Goal: Task Accomplishment & Management: Manage account settings

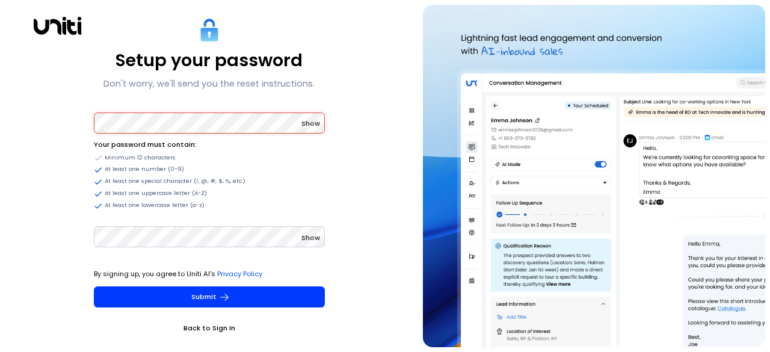
click at [316, 128] on button "Show" at bounding box center [310, 123] width 19 height 12
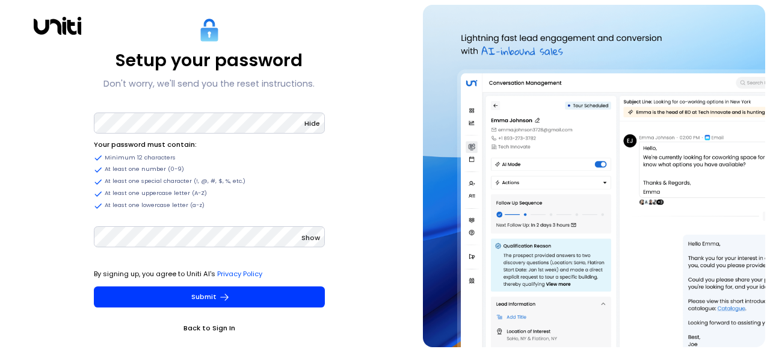
click at [307, 241] on span "Show" at bounding box center [310, 238] width 19 height 10
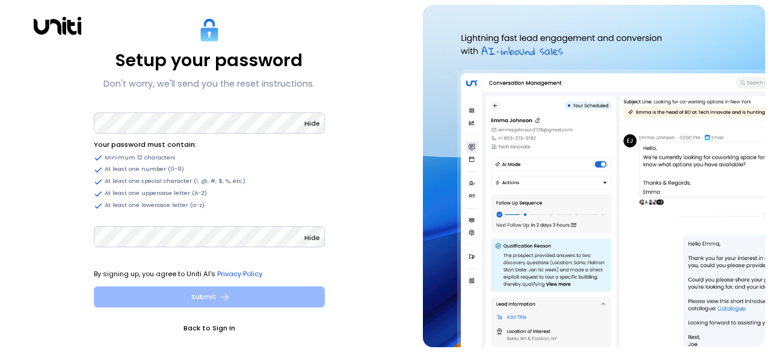
click at [243, 295] on button "Submit" at bounding box center [209, 296] width 231 height 21
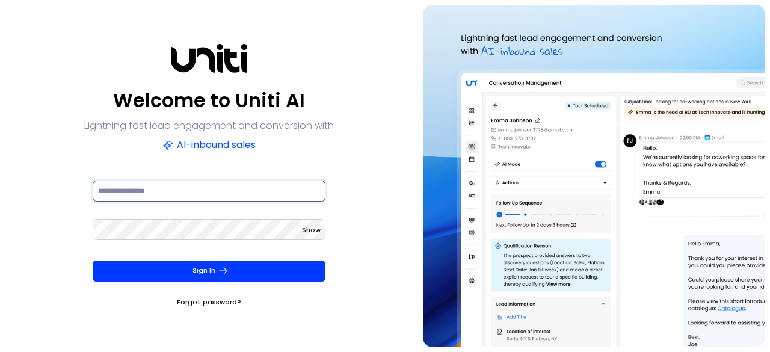
click at [195, 191] on input at bounding box center [209, 190] width 233 height 21
type input "**********"
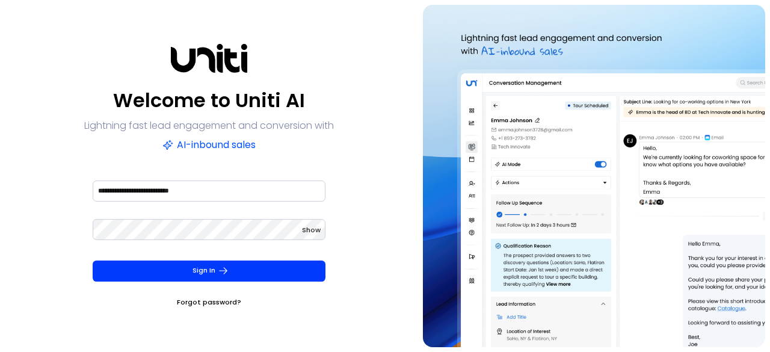
click at [308, 232] on span "Show" at bounding box center [311, 230] width 19 height 10
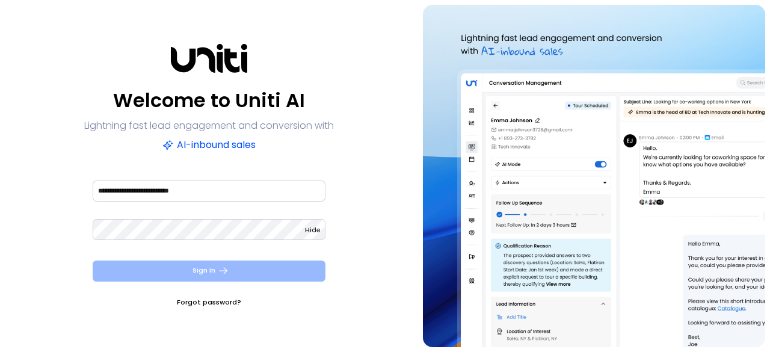
click at [278, 269] on button "Sign In" at bounding box center [209, 270] width 233 height 21
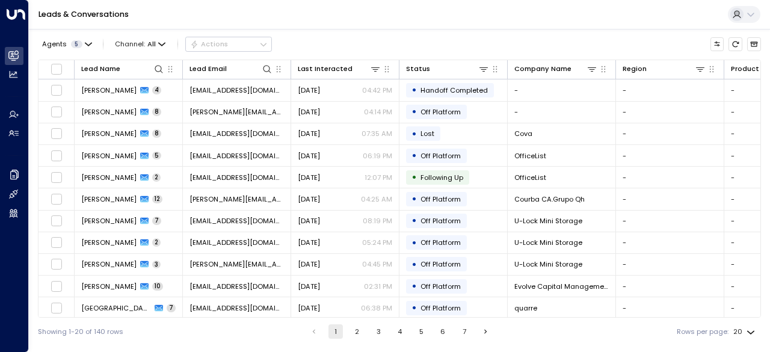
click at [753, 20] on button at bounding box center [744, 14] width 32 height 17
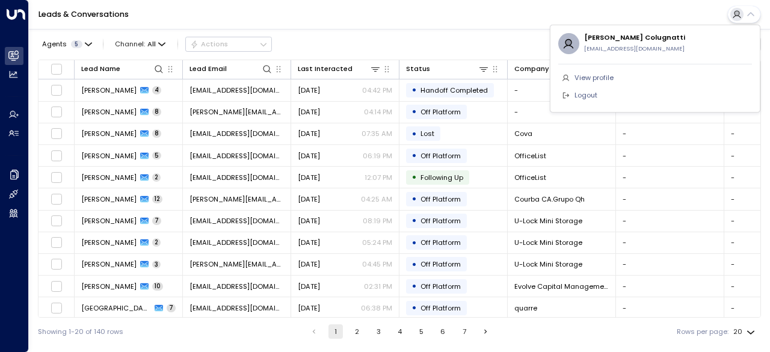
click at [514, 3] on div at bounding box center [385, 176] width 770 height 352
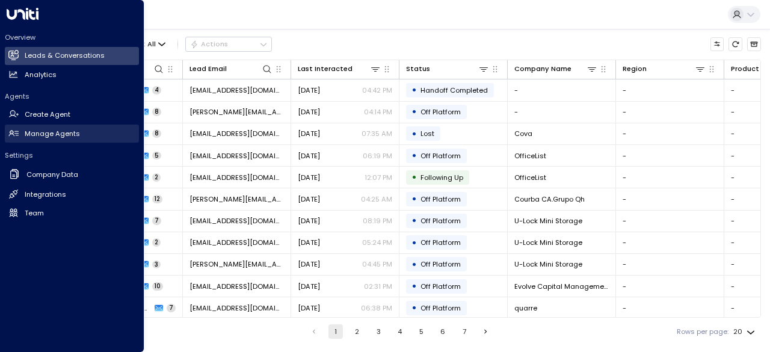
click at [64, 135] on h2 "Manage Agents" at bounding box center [52, 134] width 55 height 10
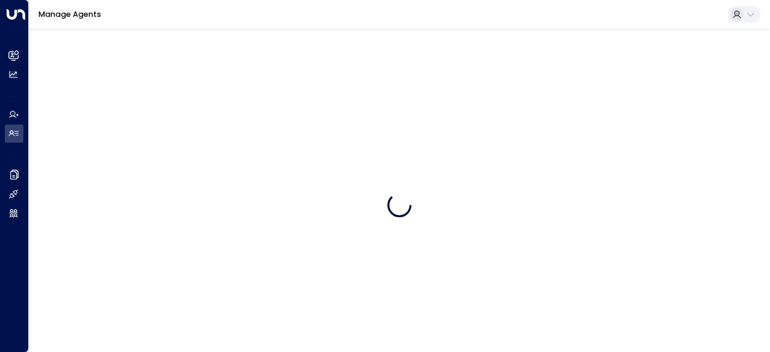
click at [747, 15] on icon at bounding box center [751, 15] width 10 height 10
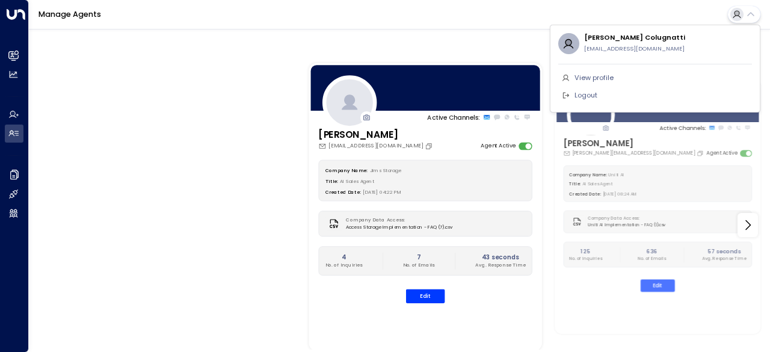
click at [747, 15] on div at bounding box center [385, 176] width 770 height 352
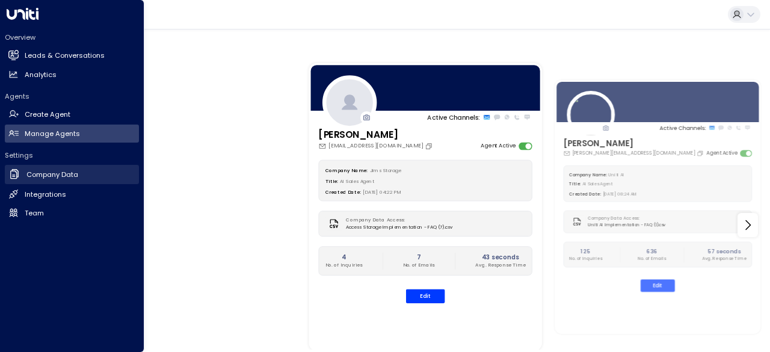
click at [63, 174] on h2 "Company Data" at bounding box center [52, 175] width 52 height 10
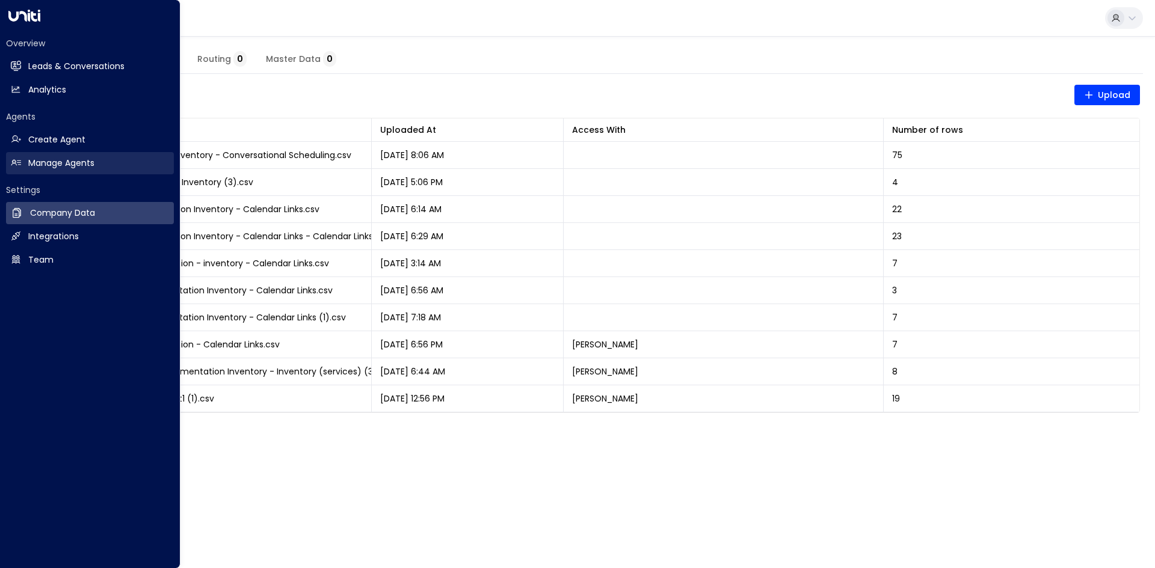
click at [109, 162] on link "Manage Agents Manage Agents" at bounding box center [90, 163] width 168 height 22
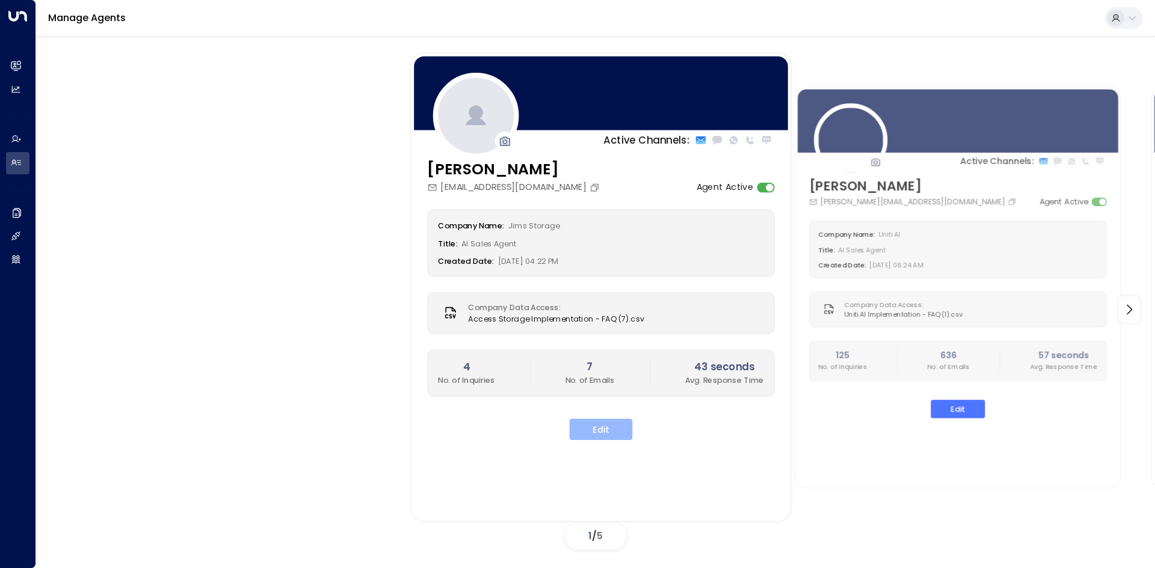
click at [611, 351] on button "Edit" at bounding box center [601, 430] width 63 height 22
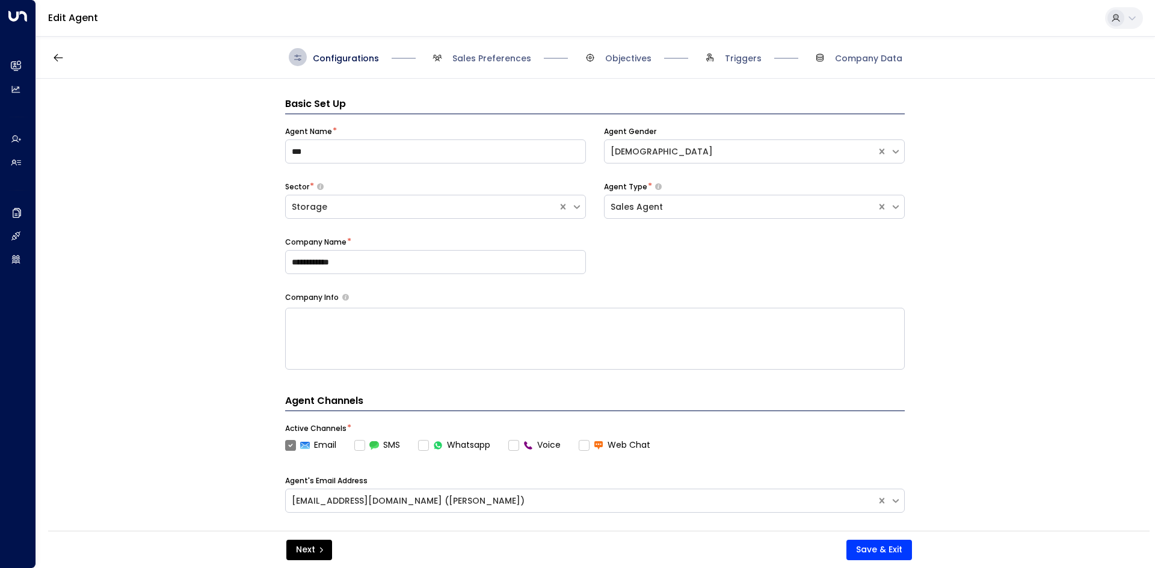
scroll to position [18, 0]
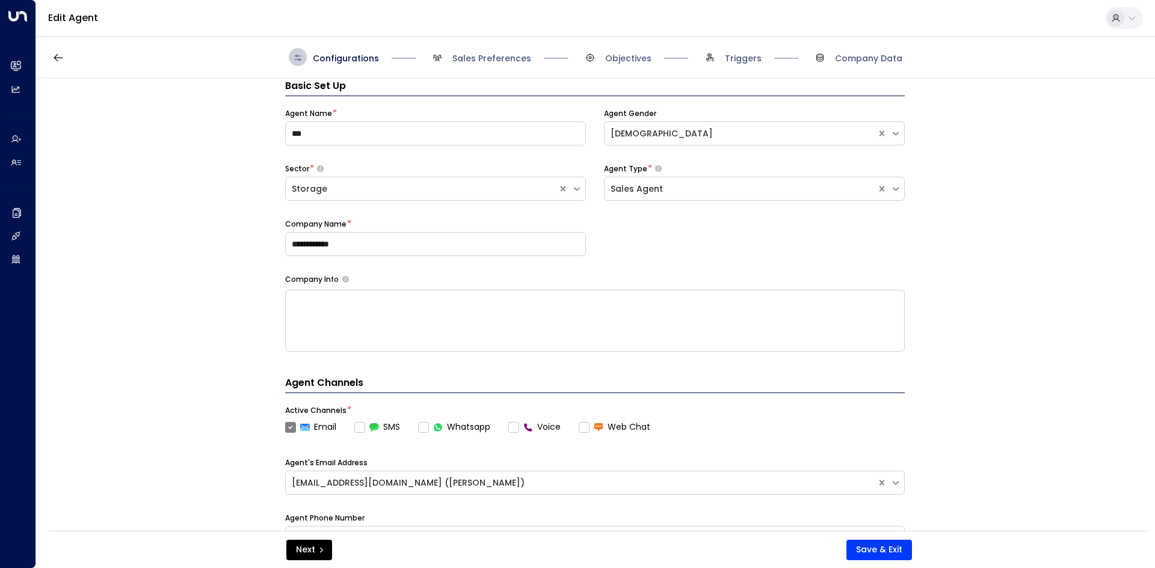
click at [769, 22] on button at bounding box center [1124, 18] width 38 height 22
click at [196, 203] on div at bounding box center [577, 284] width 1155 height 568
click at [512, 63] on span "Sales Preferences" at bounding box center [491, 58] width 79 height 12
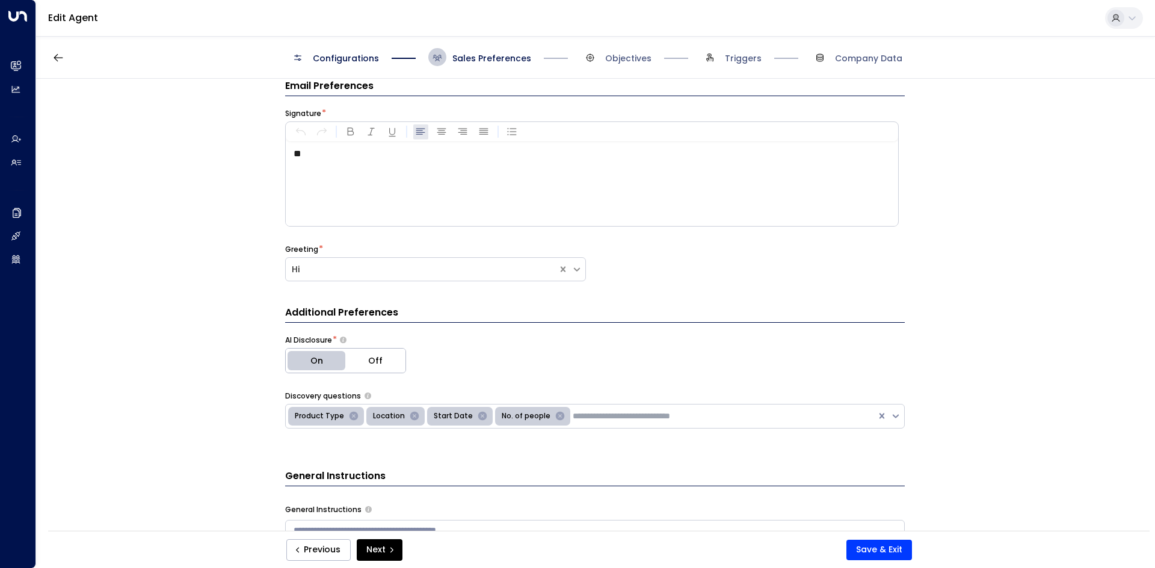
click at [602, 70] on div "Configurations Sales Preferences Objectives Triggers Company Data" at bounding box center [595, 57] width 1119 height 43
click at [715, 64] on span at bounding box center [710, 57] width 18 height 18
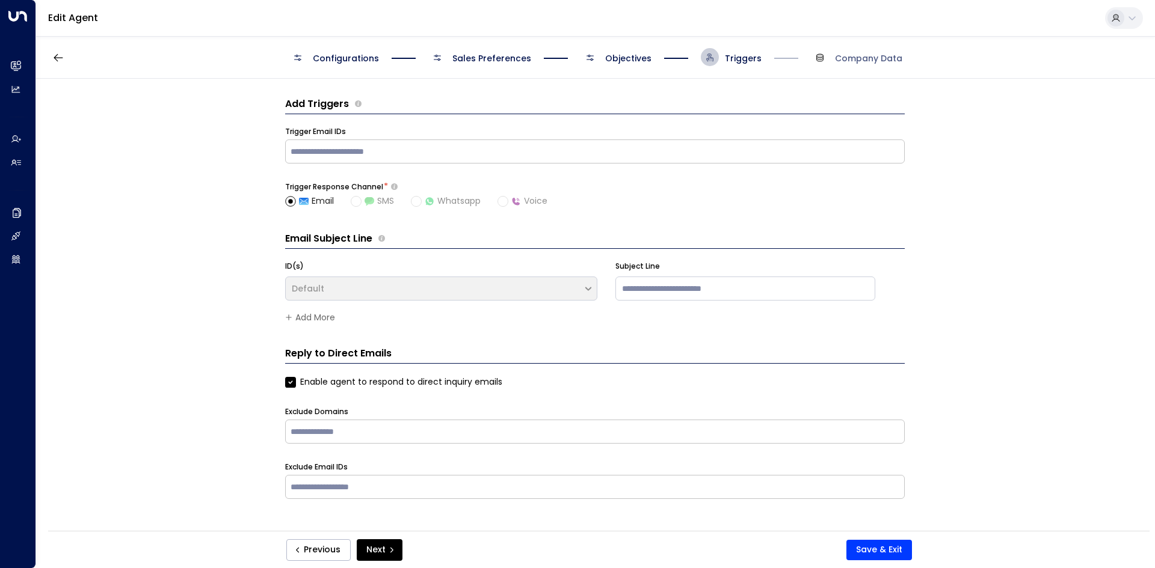
scroll to position [0, 0]
click at [769, 72] on div "Configurations Sales Preferences Objectives Triggers Company Data" at bounding box center [595, 57] width 1119 height 43
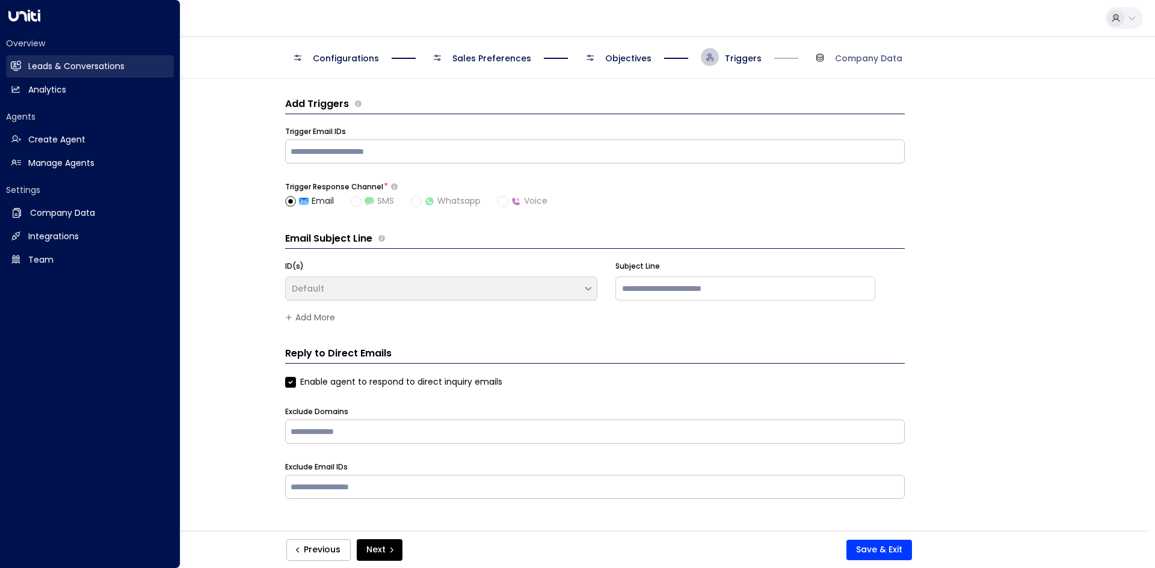
click at [131, 64] on link "Leads & Conversations Leads & Conversations" at bounding box center [90, 66] width 168 height 22
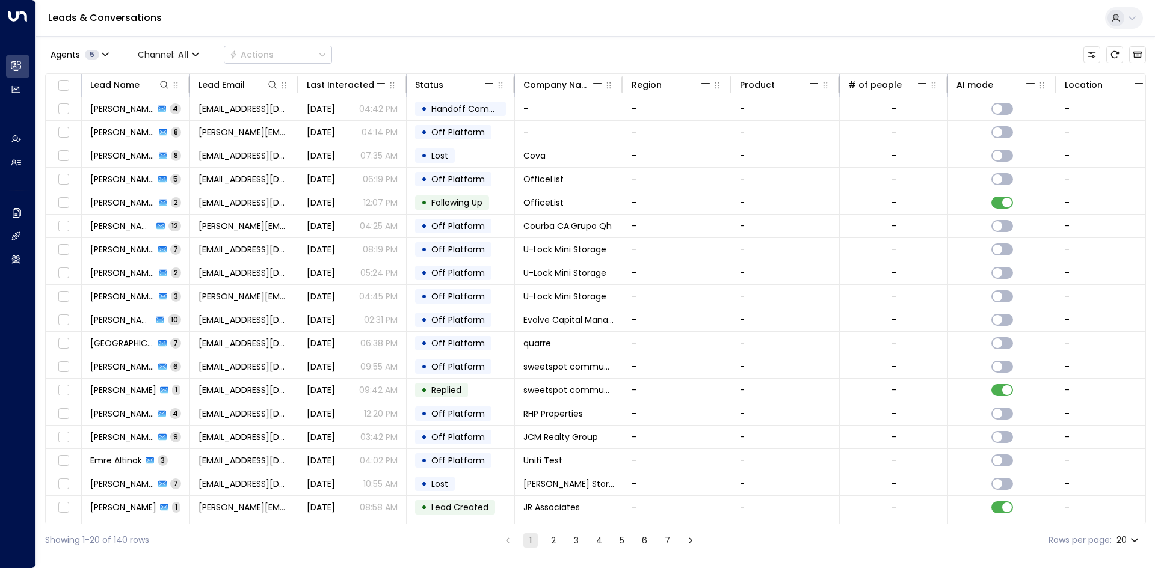
click at [769, 20] on div at bounding box center [1115, 18] width 17 height 17
click at [769, 19] on div at bounding box center [577, 284] width 1155 height 568
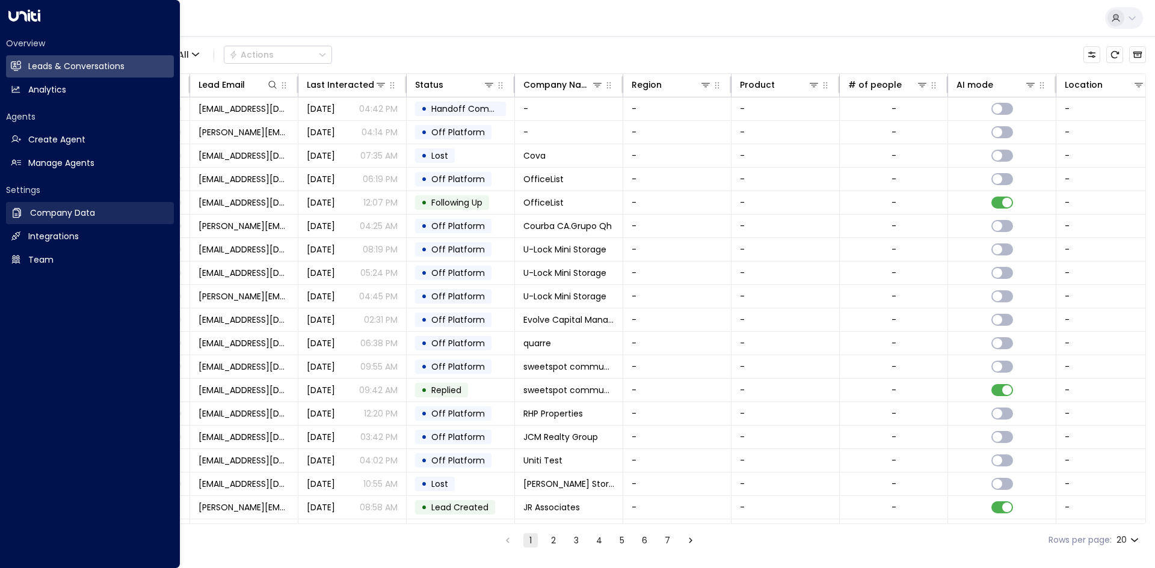
click at [51, 221] on link "Company Data Company Data" at bounding box center [90, 213] width 168 height 22
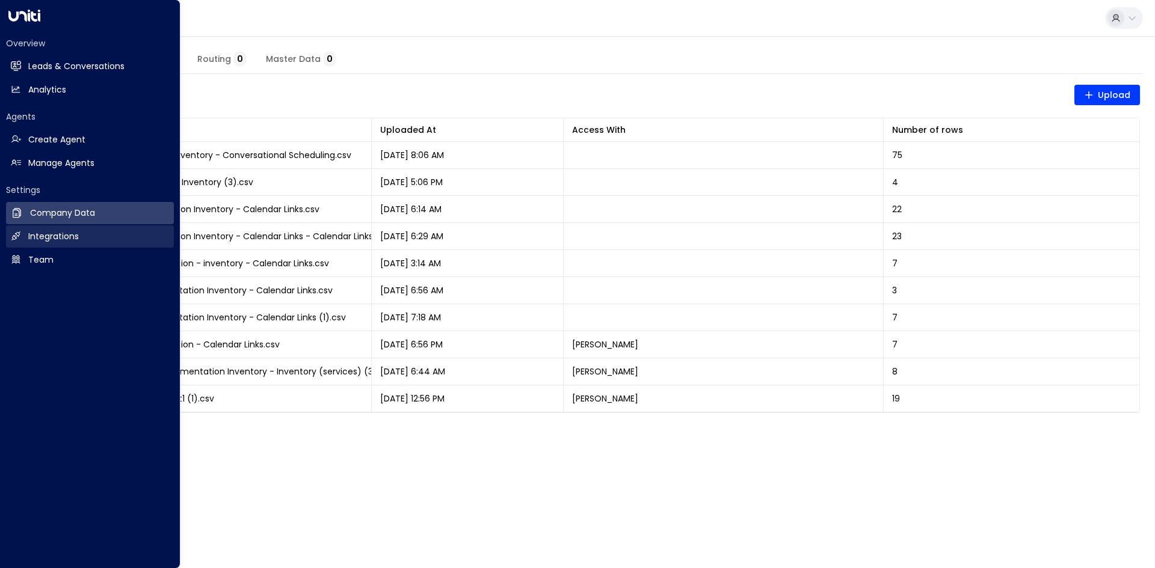
click at [11, 235] on icon at bounding box center [16, 236] width 10 height 10
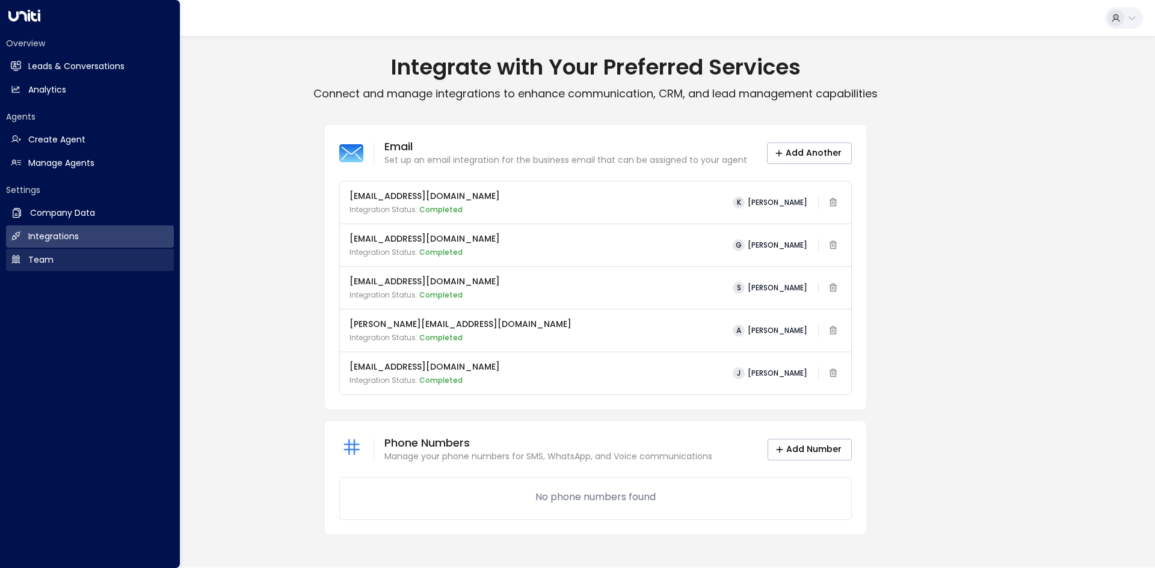
click at [52, 259] on h2 "Team" at bounding box center [40, 260] width 25 height 13
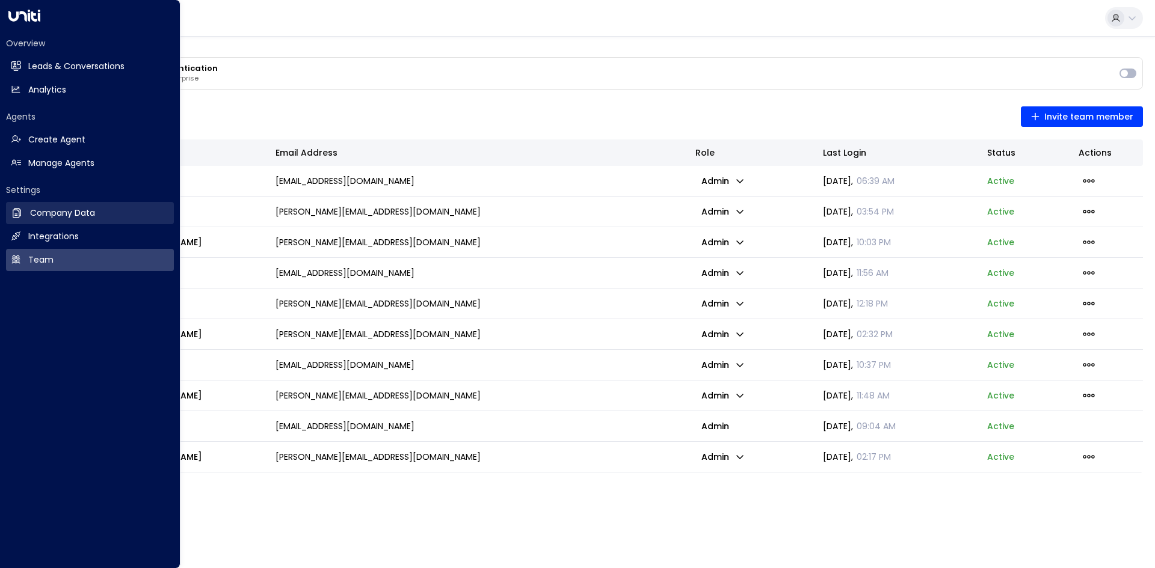
click at [89, 218] on h2 "Company Data" at bounding box center [62, 213] width 65 height 13
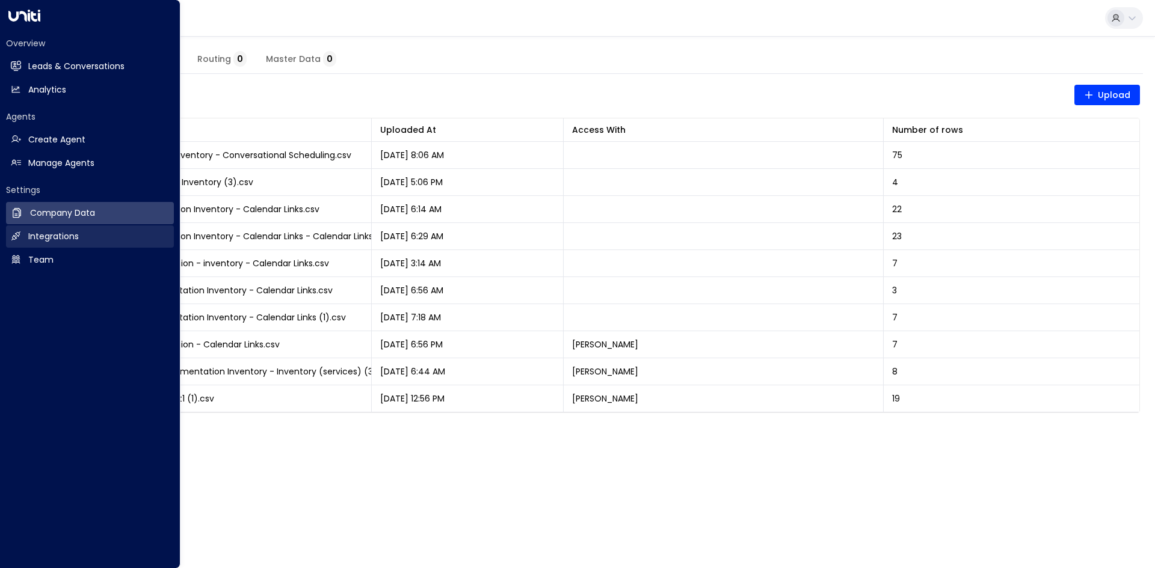
click at [76, 232] on h2 "Integrations" at bounding box center [53, 236] width 51 height 13
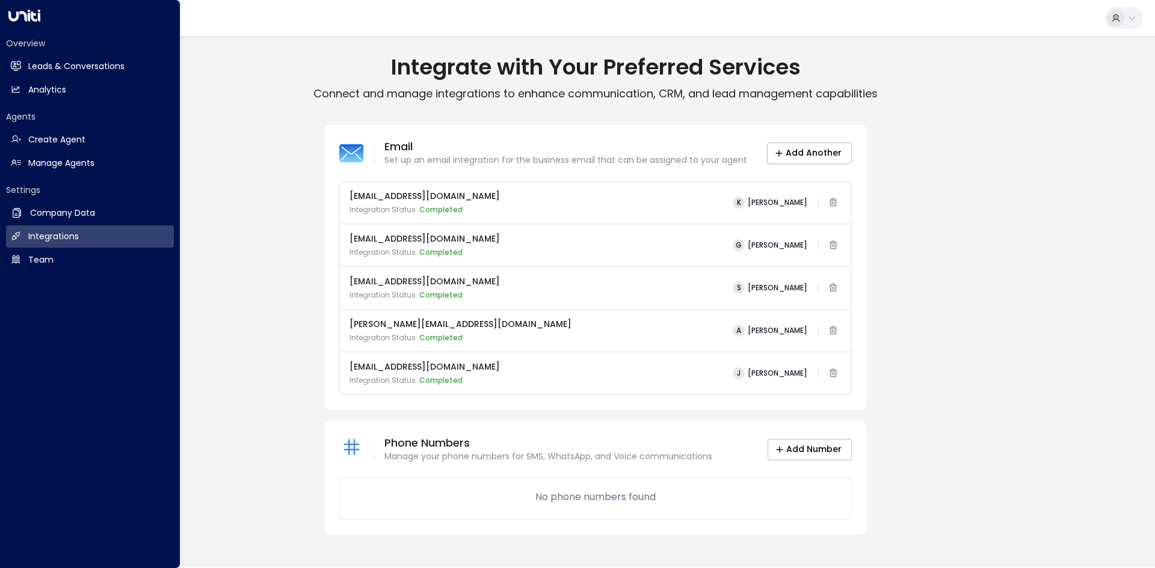
click at [100, 186] on h2 "Settings" at bounding box center [90, 190] width 168 height 12
click at [81, 167] on h2 "Manage Agents" at bounding box center [61, 163] width 66 height 13
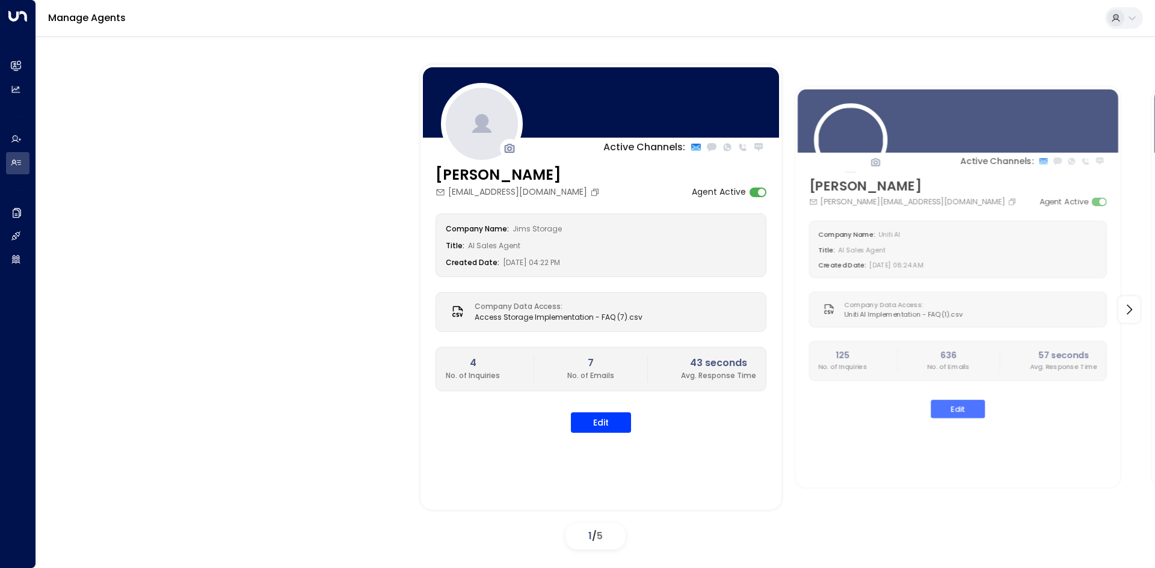
click at [769, 36] on div "Manage Agents Active Channels: [PERSON_NAME] [EMAIL_ADDRESS][DOMAIN_NAME] Agent…" at bounding box center [595, 282] width 1119 height 565
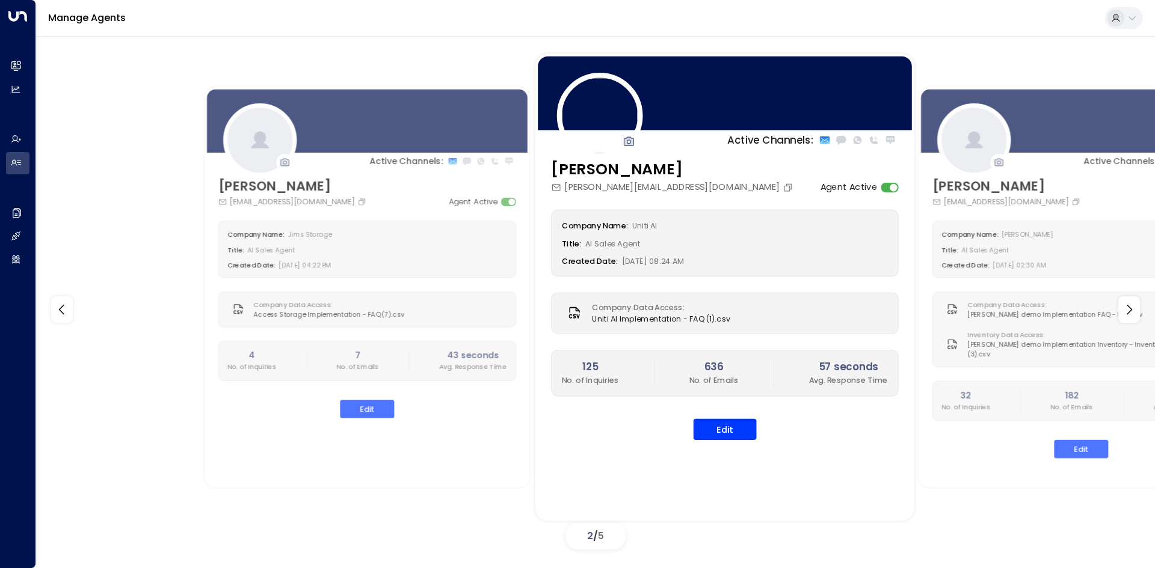
click at [535, 351] on div "Active Channels: Alfred [EMAIL_ADDRESS][DOMAIN_NAME] Agent Active Company Name:…" at bounding box center [724, 287] width 379 height 467
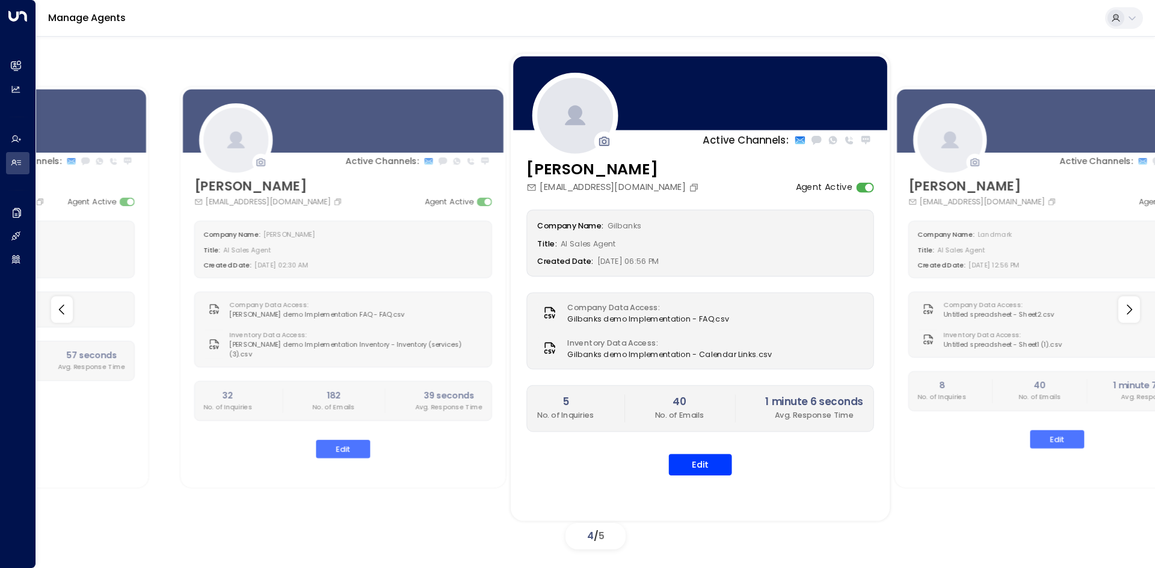
click at [511, 351] on div "Active Channels: [PERSON_NAME] [EMAIL_ADDRESS][DOMAIN_NAME] Agent Active Compan…" at bounding box center [700, 287] width 379 height 467
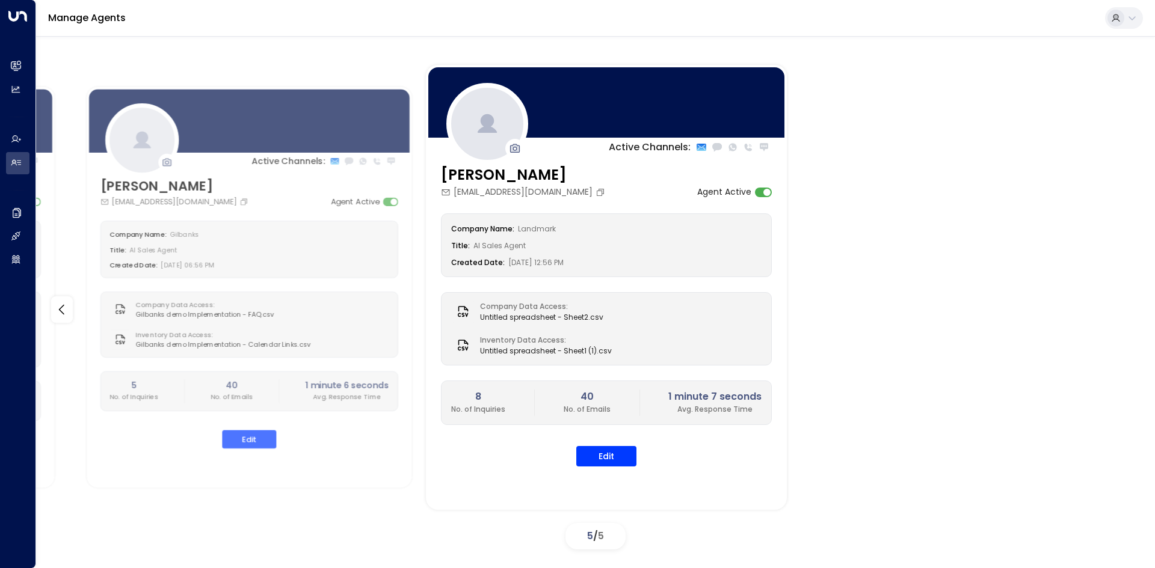
drag, startPoint x: 719, startPoint y: 516, endPoint x: 689, endPoint y: 517, distance: 30.1
click at [689, 351] on div "Active Channels: [PERSON_NAME] [EMAIL_ADDRESS][DOMAIN_NAME] Agent Active Compan…" at bounding box center [595, 310] width 1059 height 490
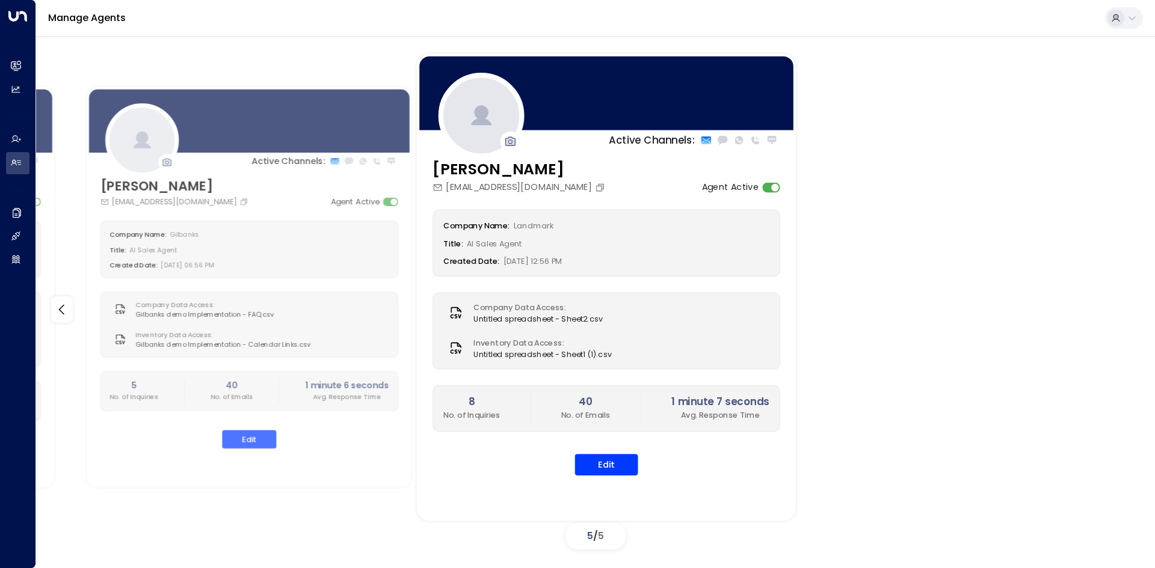
drag, startPoint x: 216, startPoint y: 499, endPoint x: 629, endPoint y: 492, distance: 412.7
click at [490, 351] on div "Active Channels: [PERSON_NAME] [EMAIL_ADDRESS][DOMAIN_NAME] Agent Active Compan…" at bounding box center [595, 310] width 1059 height 490
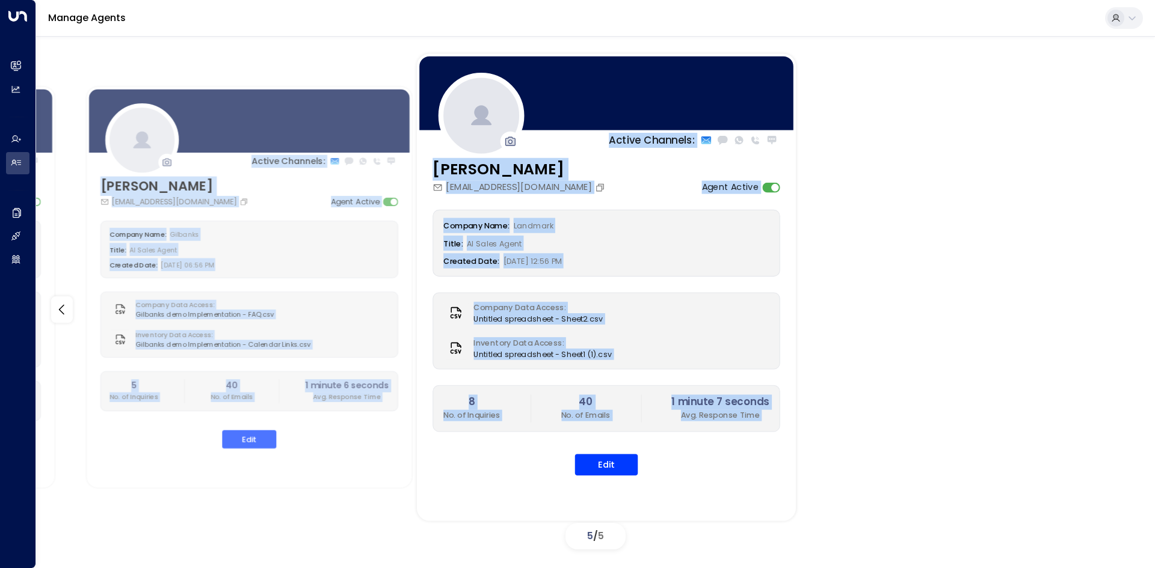
click at [769, 351] on div "Active Channels: [PERSON_NAME] [PERSON_NAME][EMAIL_ADDRESS][DOMAIN_NAME] Agent …" at bounding box center [606, 287] width 379 height 467
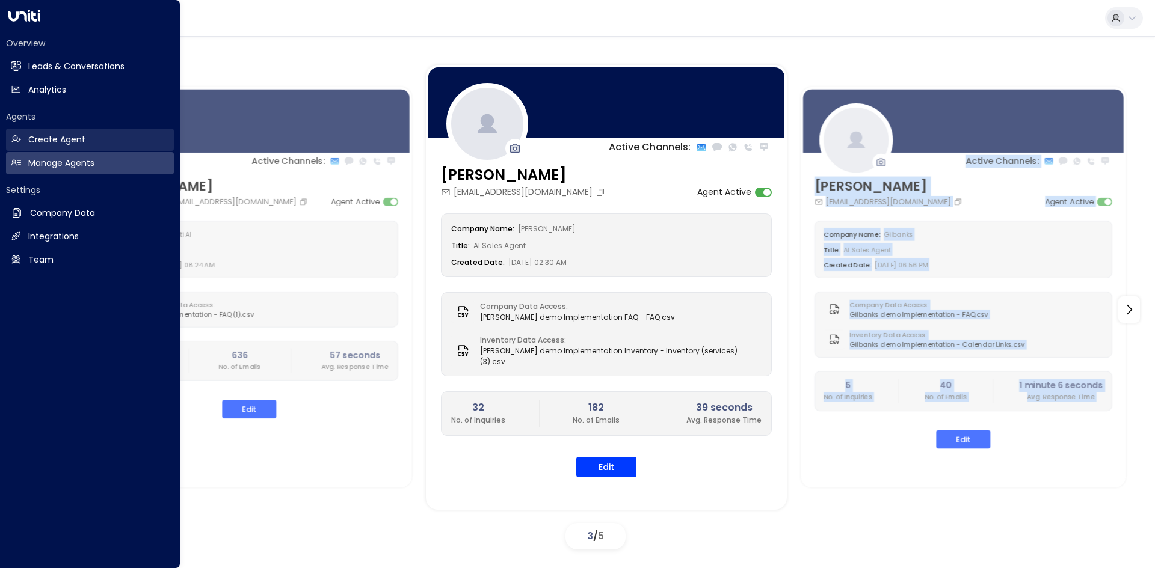
click at [21, 136] on link "Create Agent Create Agent" at bounding box center [90, 140] width 168 height 22
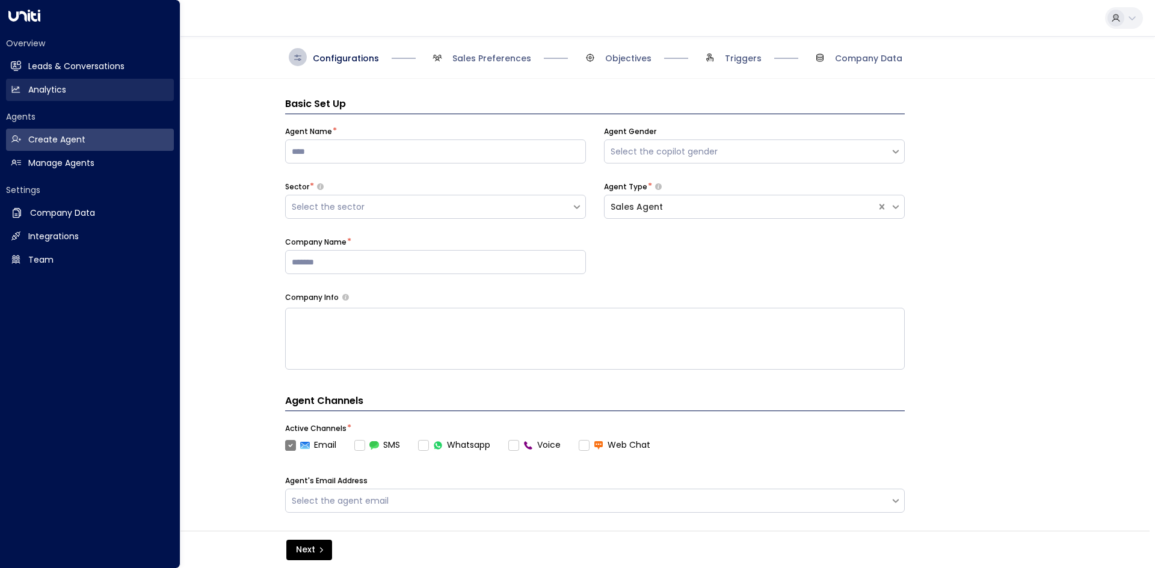
scroll to position [18, 0]
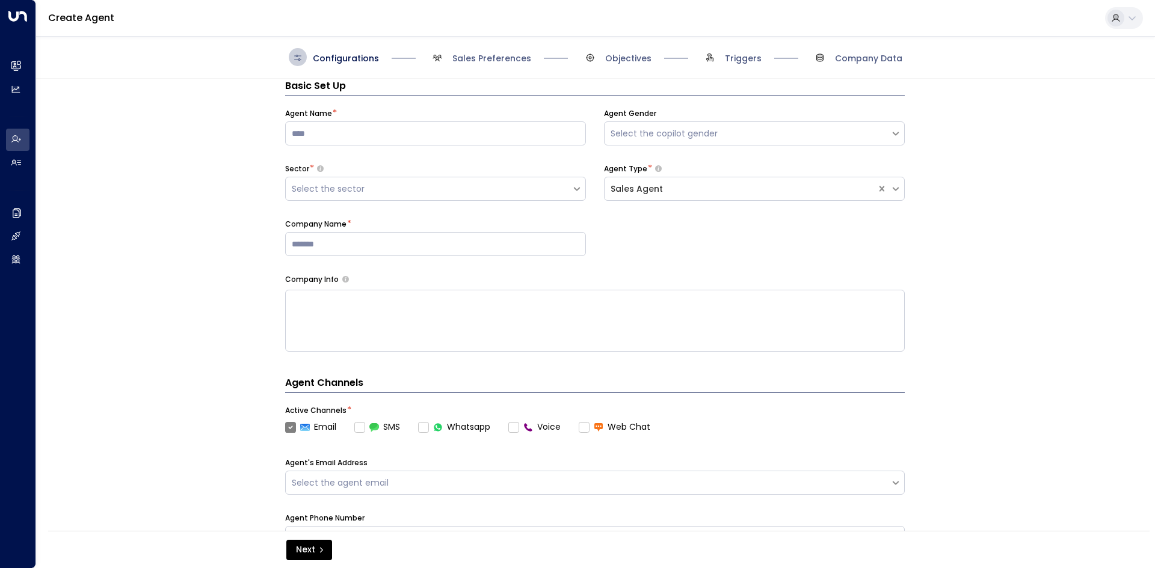
click at [769, 19] on icon at bounding box center [1116, 18] width 8 height 8
click at [10, 97] on div at bounding box center [577, 284] width 1155 height 568
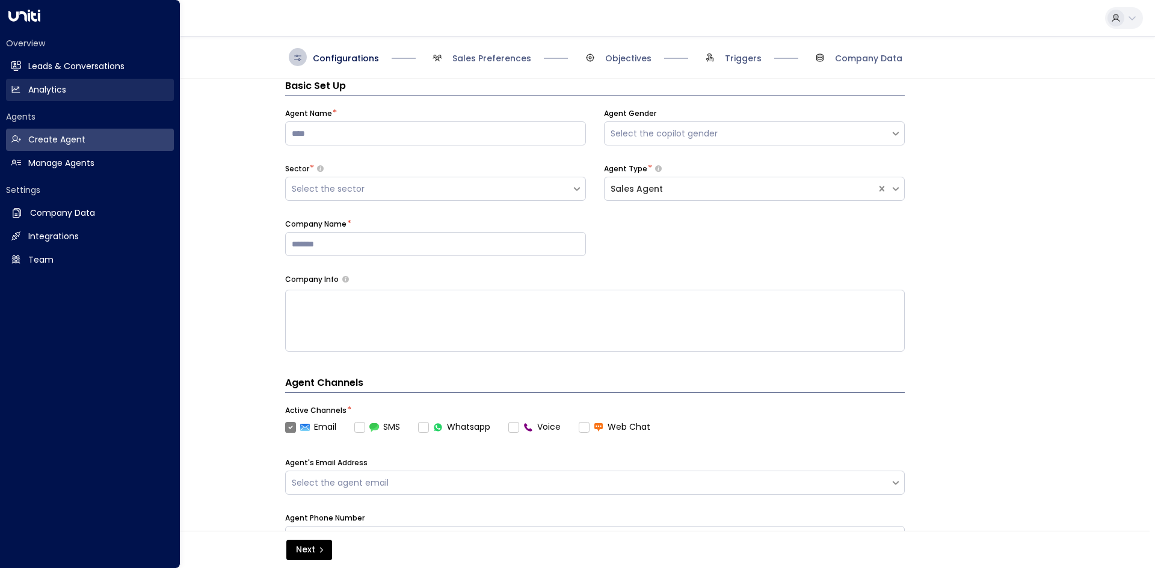
click at [19, 88] on icon at bounding box center [16, 89] width 8 height 7
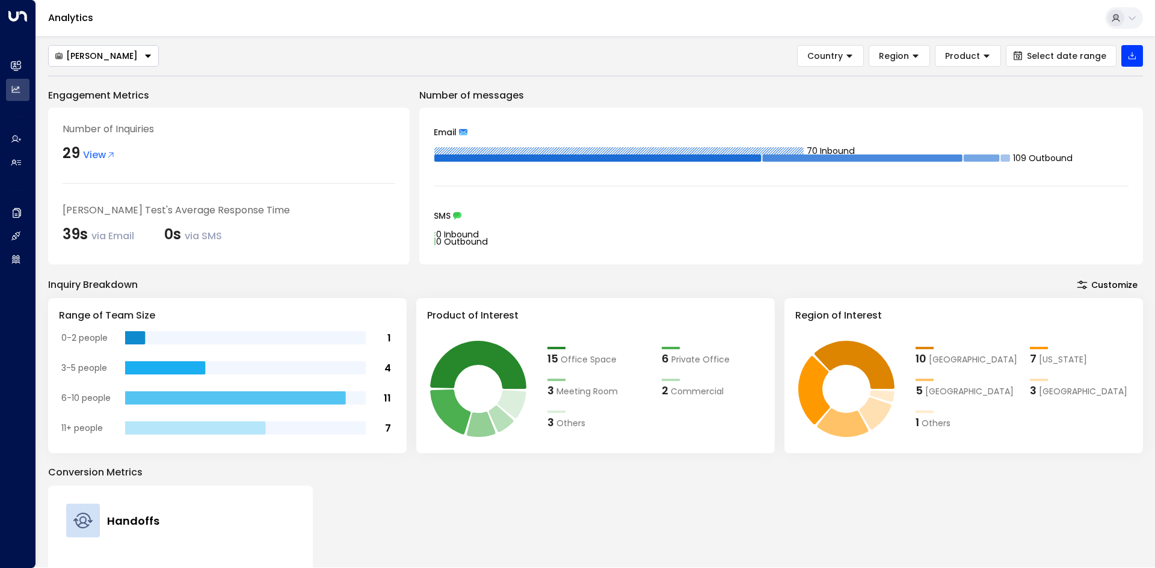
click at [769, 29] on div "Analytics" at bounding box center [595, 18] width 1119 height 37
click at [769, 18] on icon at bounding box center [1132, 18] width 10 height 10
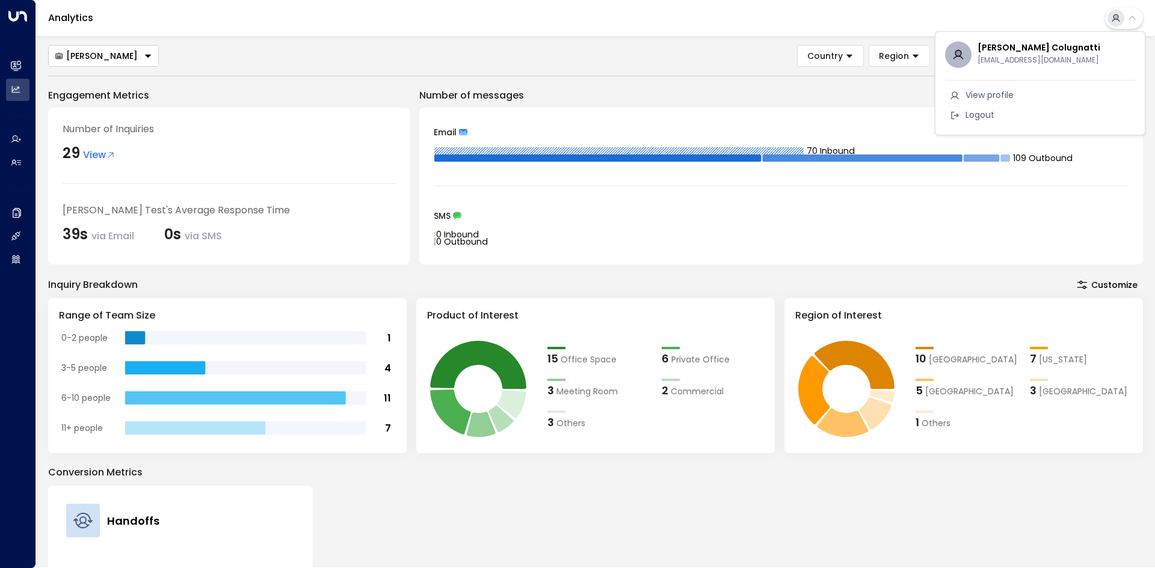
click at [769, 18] on div at bounding box center [577, 284] width 1155 height 568
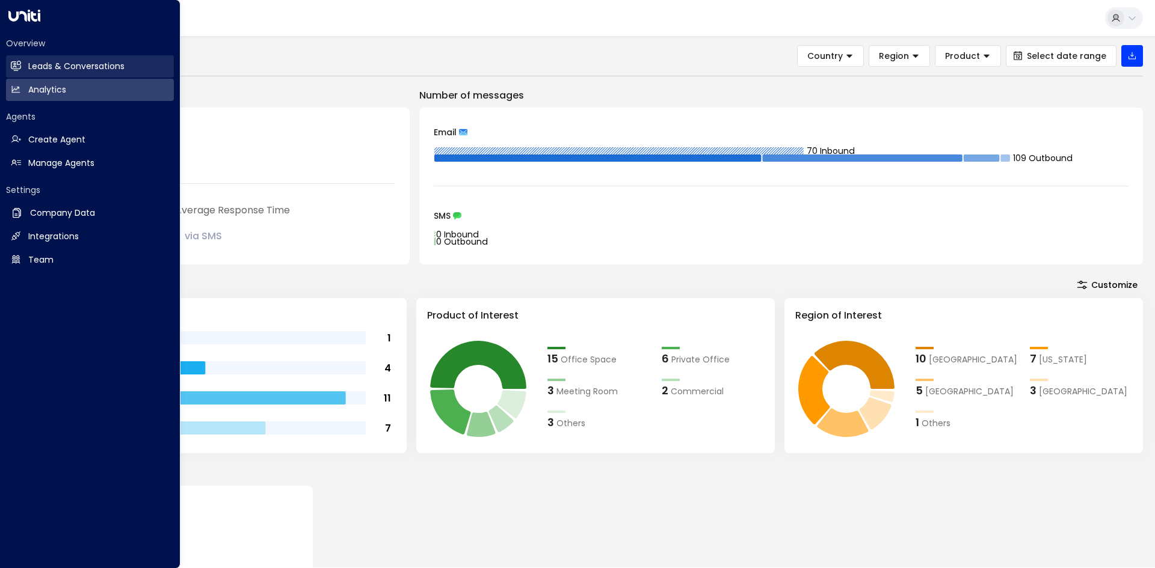
drag, startPoint x: 25, startPoint y: 69, endPoint x: 38, endPoint y: 71, distance: 13.4
click at [25, 68] on link "Leads & Conversations Leads & Conversations" at bounding box center [90, 66] width 168 height 22
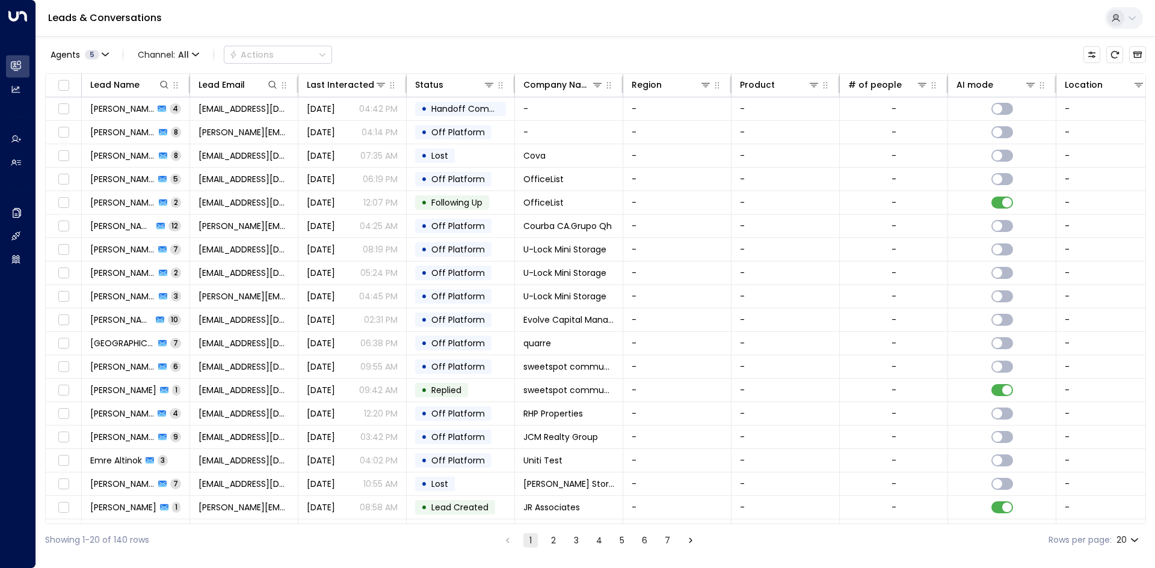
click at [769, 15] on icon at bounding box center [1132, 18] width 10 height 10
click at [186, 49] on div at bounding box center [577, 284] width 1155 height 568
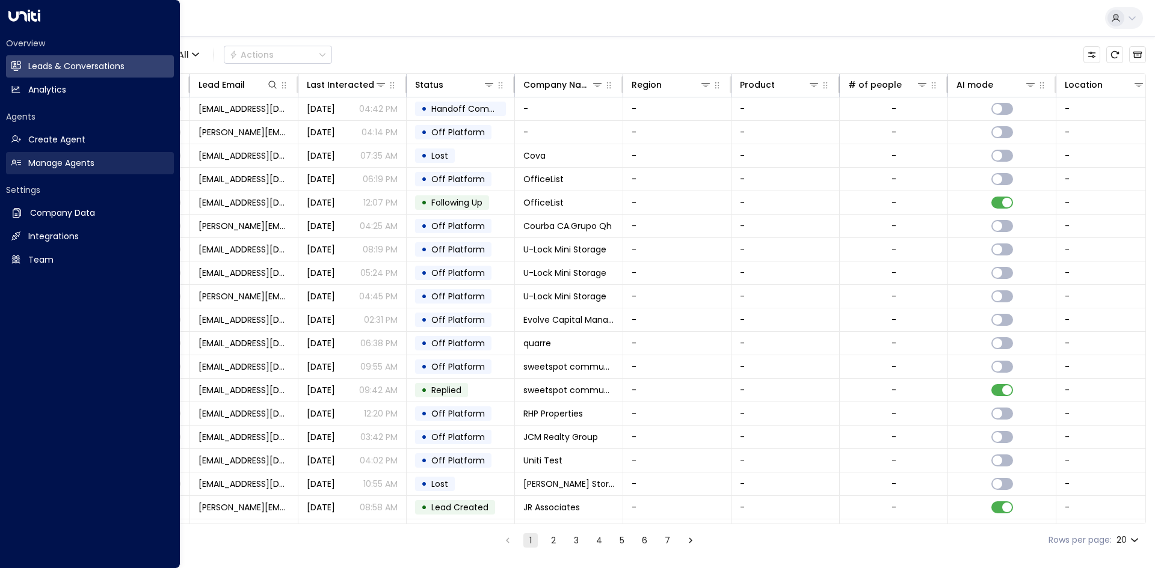
click at [82, 161] on h2 "Manage Agents" at bounding box center [61, 163] width 66 height 13
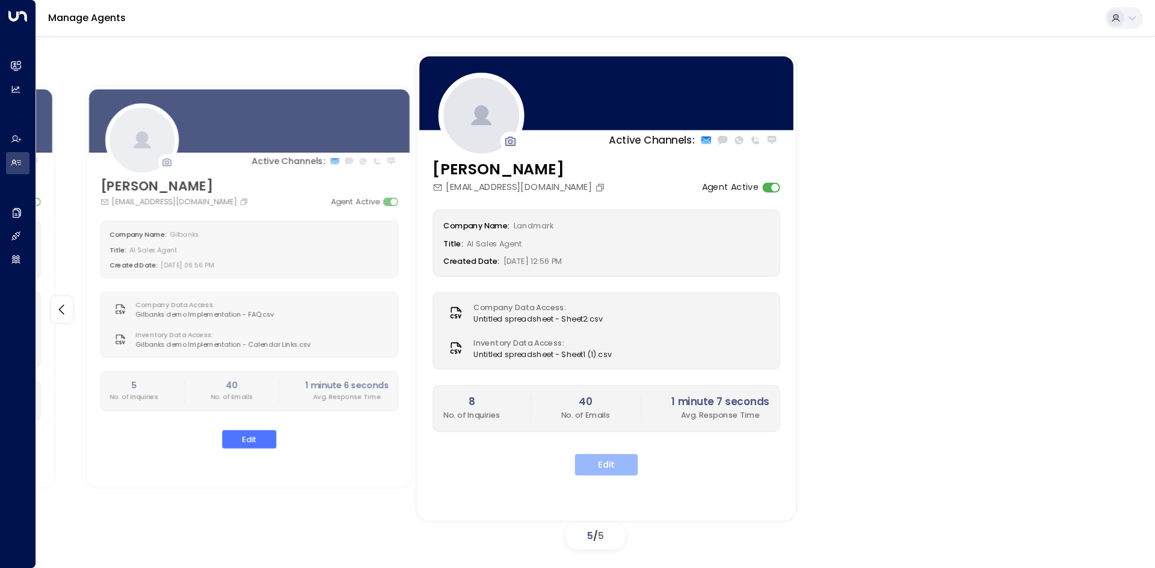
click at [615, 351] on button "Edit" at bounding box center [606, 465] width 63 height 22
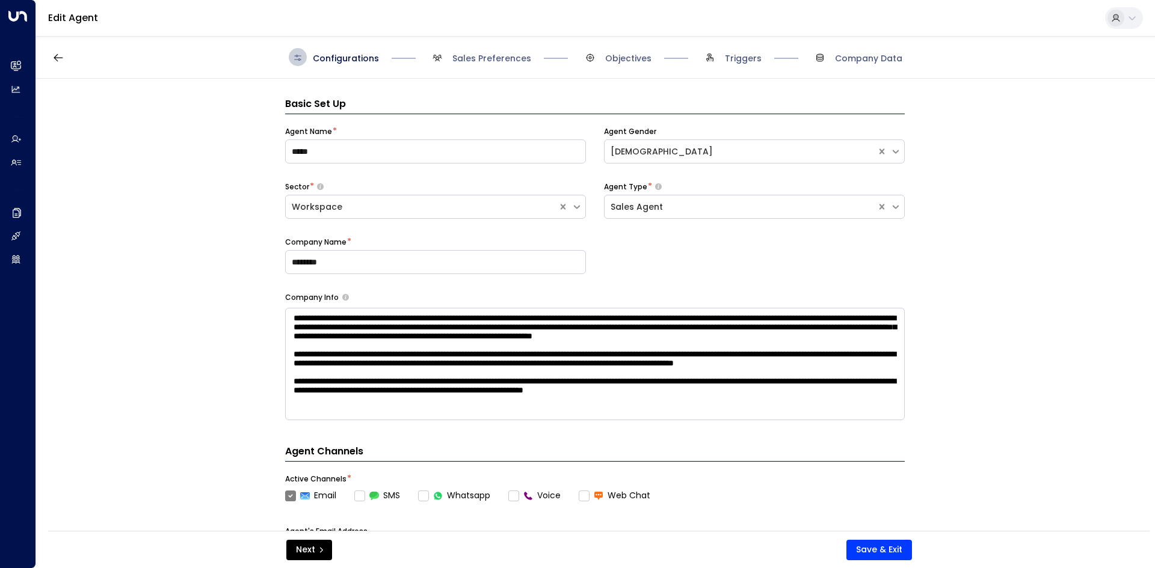
scroll to position [18, 0]
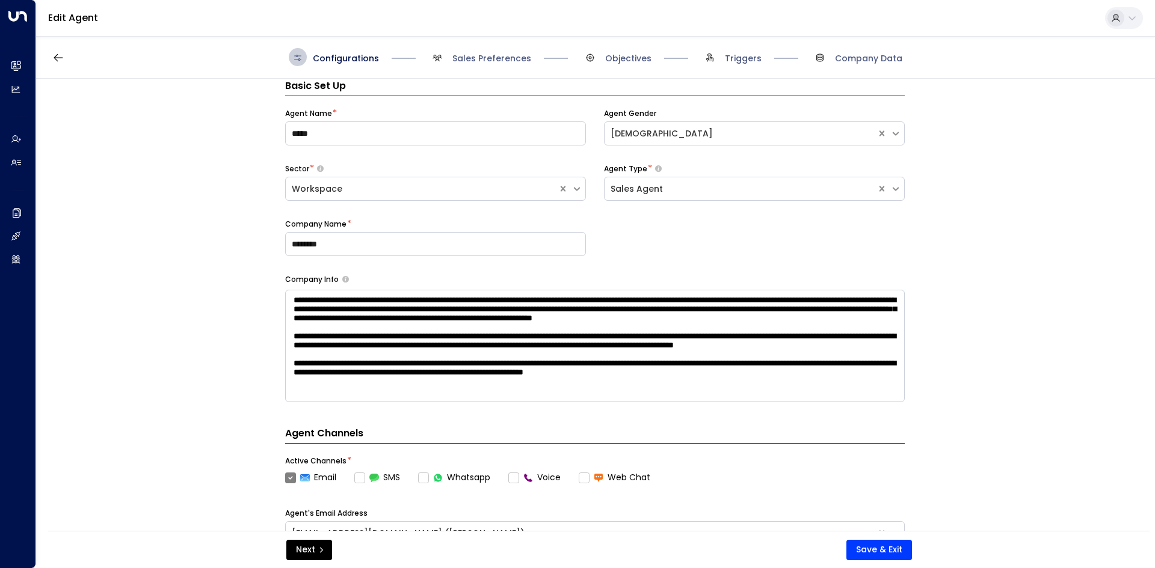
click at [769, 20] on icon at bounding box center [1132, 18] width 10 height 10
click at [769, 20] on div at bounding box center [577, 284] width 1155 height 568
click at [56, 52] on icon "button" at bounding box center [58, 58] width 12 height 12
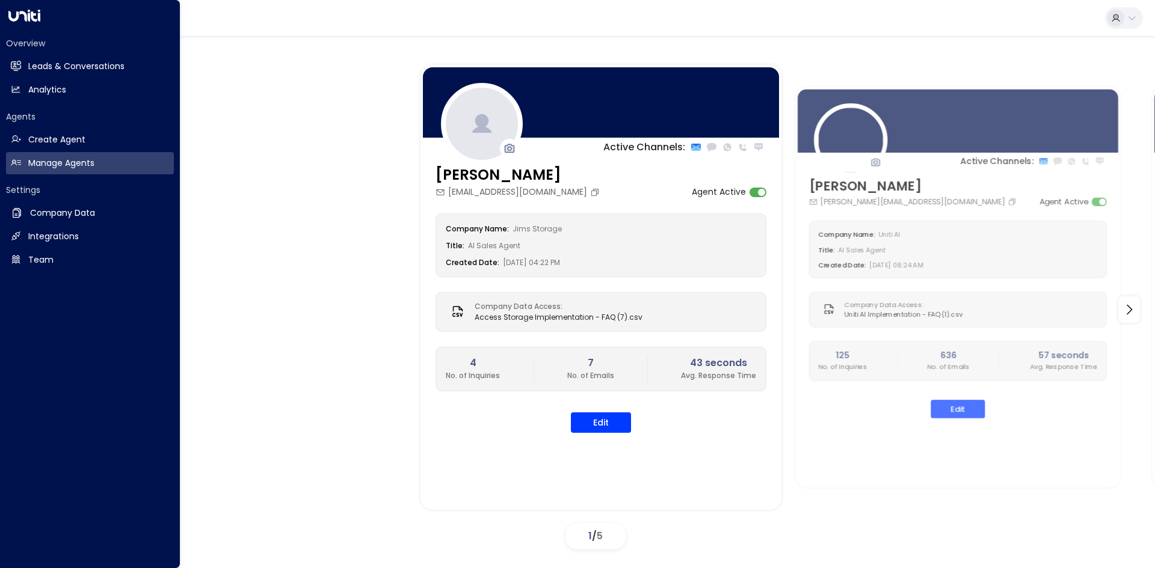
click at [13, 20] on icon at bounding box center [24, 16] width 32 height 12
click at [22, 14] on icon at bounding box center [24, 16] width 32 height 12
click at [47, 88] on h2 "Analytics" at bounding box center [47, 90] width 38 height 13
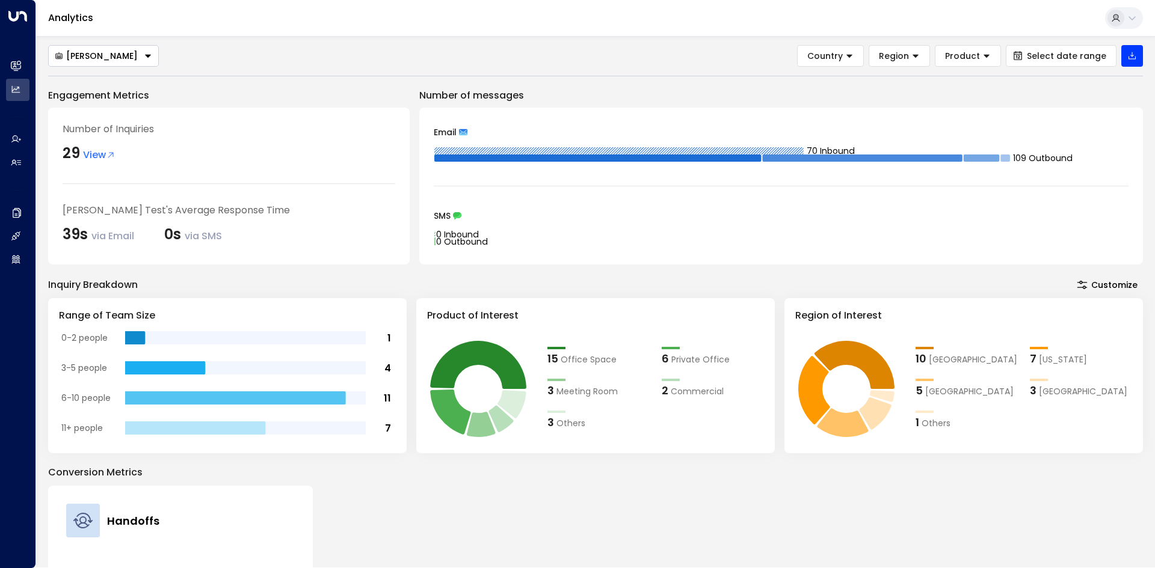
click at [769, 22] on div "Analytics" at bounding box center [595, 18] width 1119 height 37
click at [769, 22] on icon at bounding box center [1132, 18] width 10 height 10
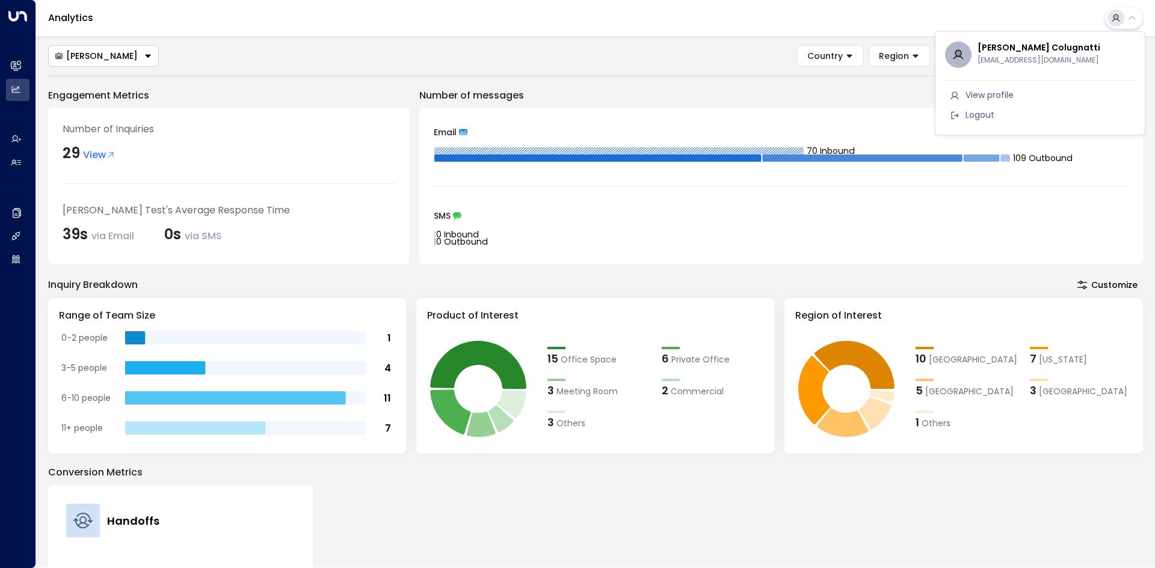
click at [545, 26] on div at bounding box center [577, 284] width 1155 height 568
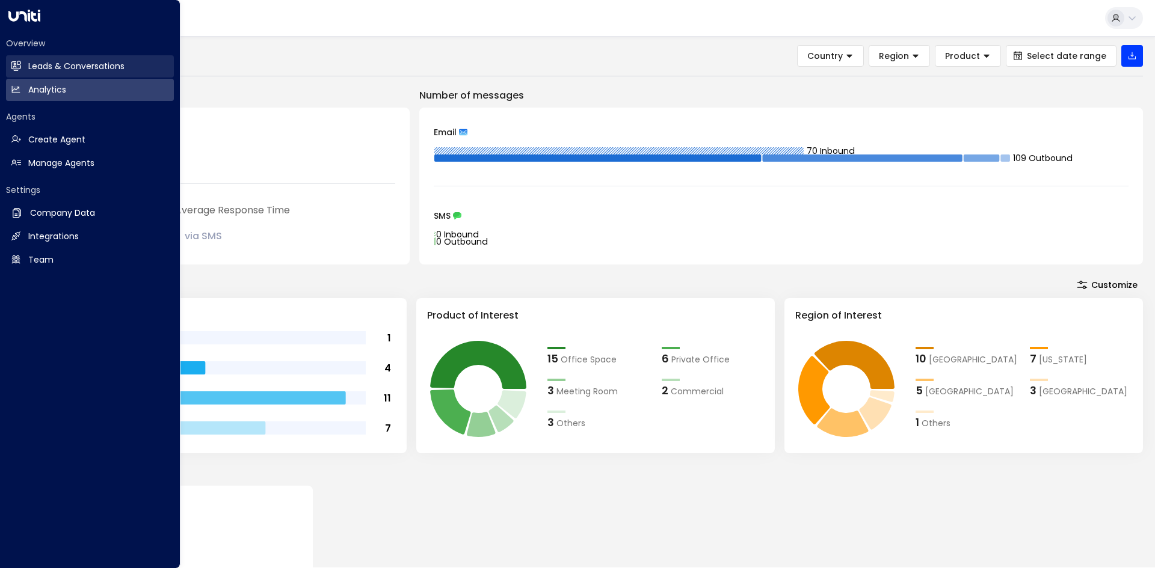
click at [23, 64] on link "Leads & Conversations Leads & Conversations" at bounding box center [90, 66] width 168 height 22
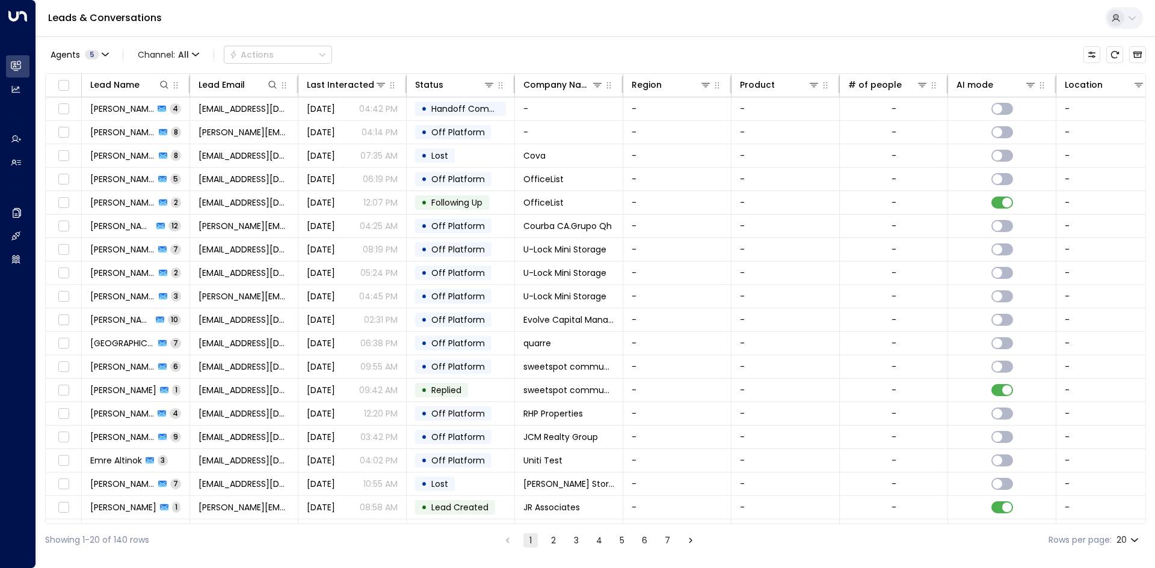
click at [769, 21] on div at bounding box center [1115, 18] width 17 height 17
click at [769, 32] on div at bounding box center [577, 284] width 1155 height 568
click at [769, 20] on icon at bounding box center [1132, 18] width 10 height 10
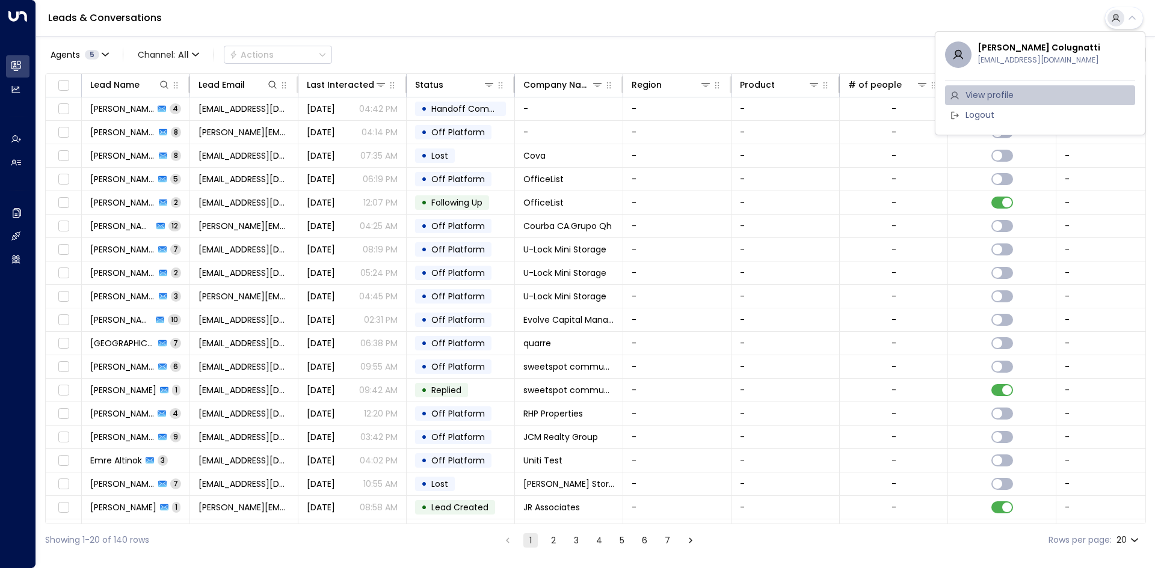
click at [769, 96] on li "View profile" at bounding box center [1040, 95] width 190 height 20
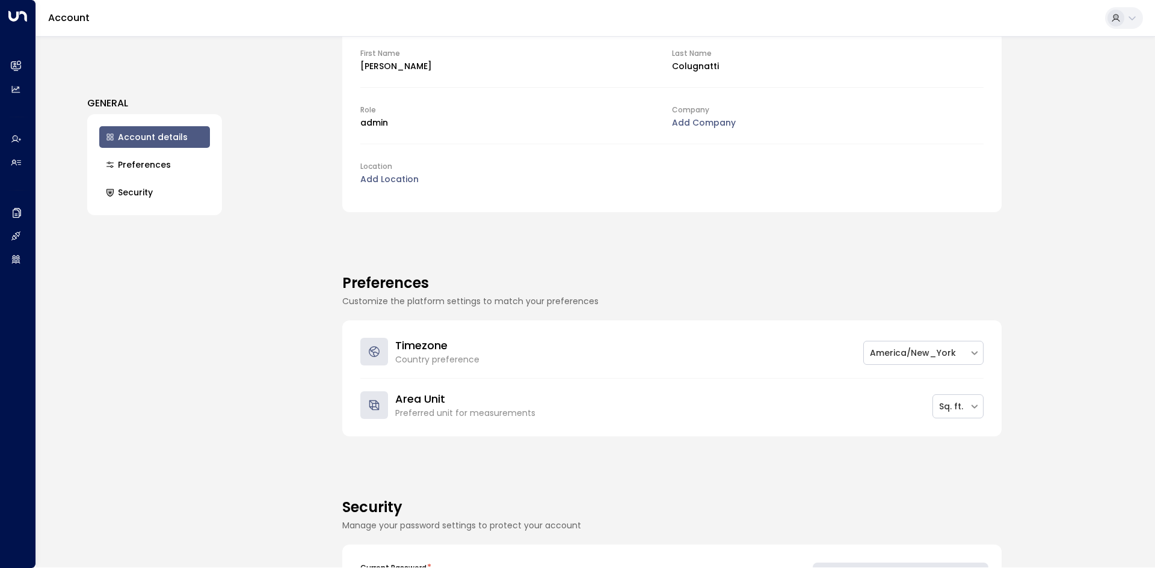
scroll to position [180, 0]
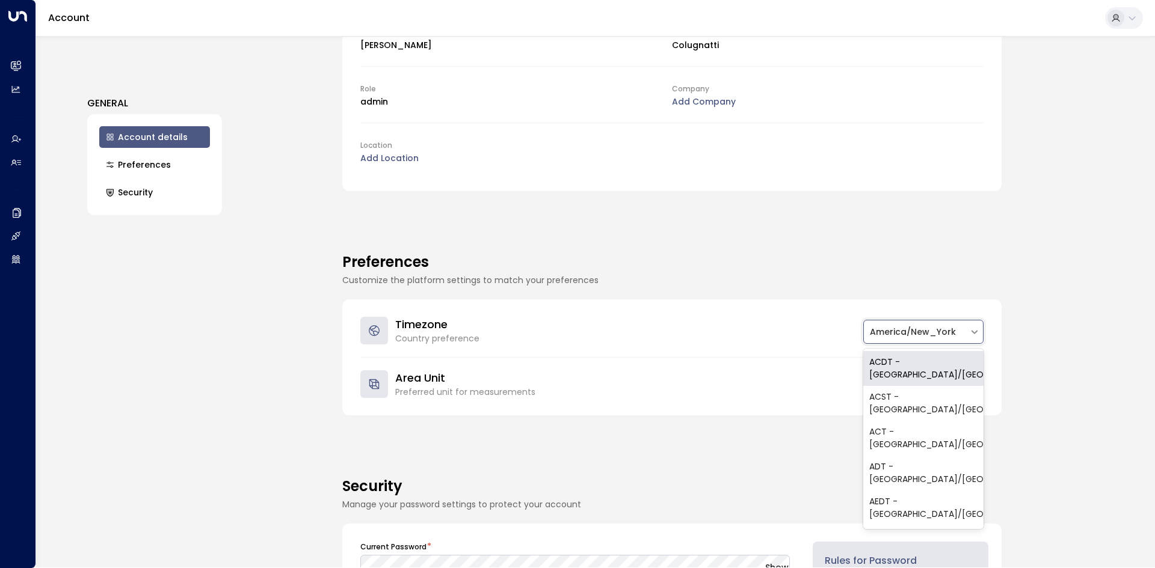
click at [769, 340] on div "America/New_York" at bounding box center [916, 332] width 105 height 20
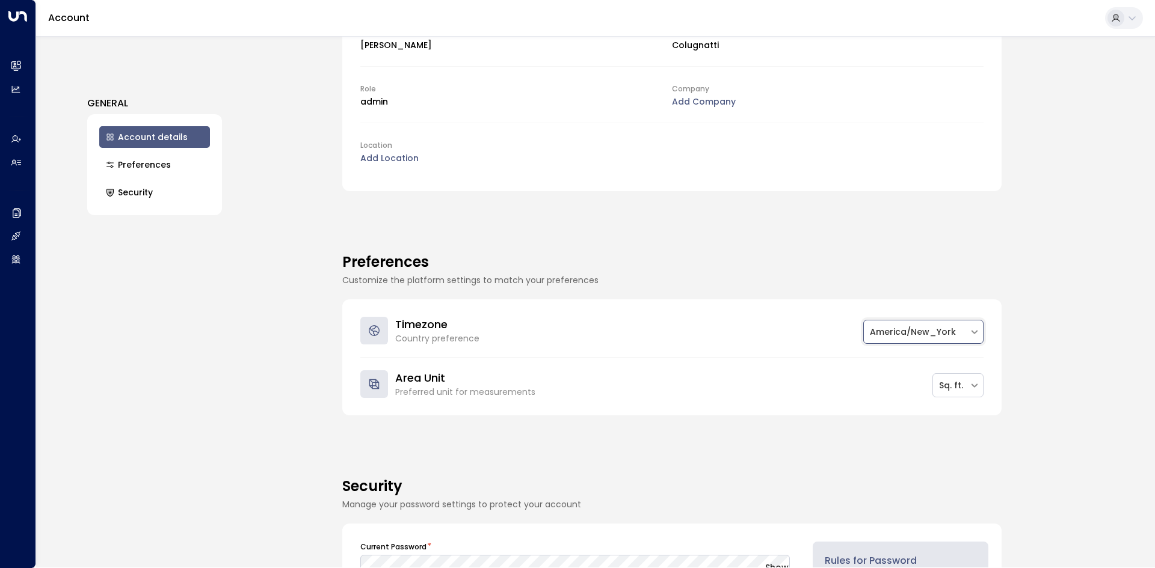
drag, startPoint x: 928, startPoint y: 333, endPoint x: 944, endPoint y: 327, distance: 17.0
click at [769, 333] on div at bounding box center [916, 332] width 93 height 15
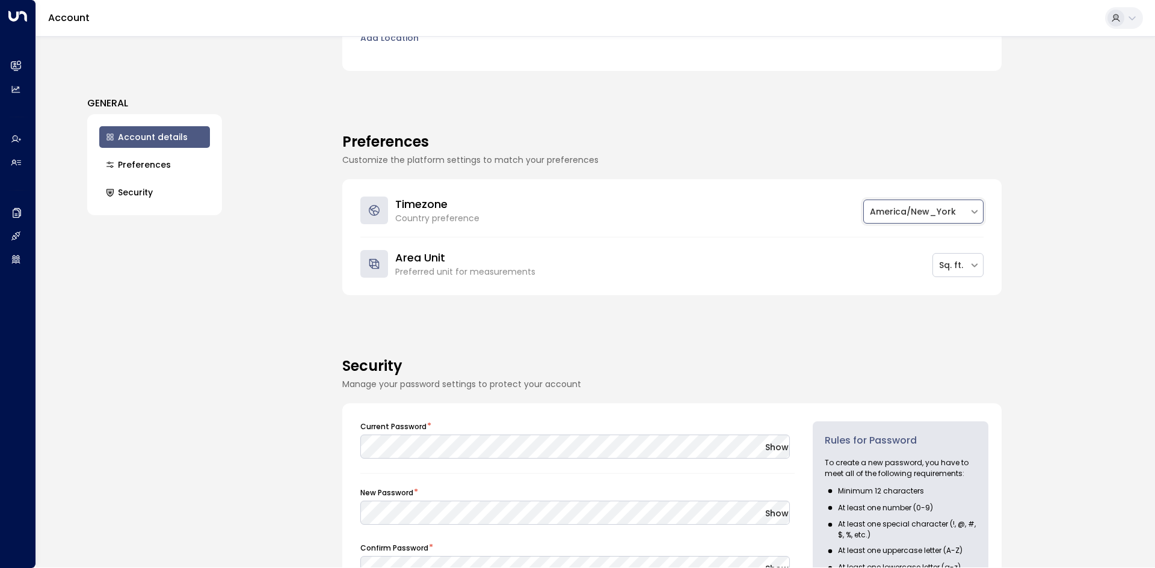
scroll to position [402, 0]
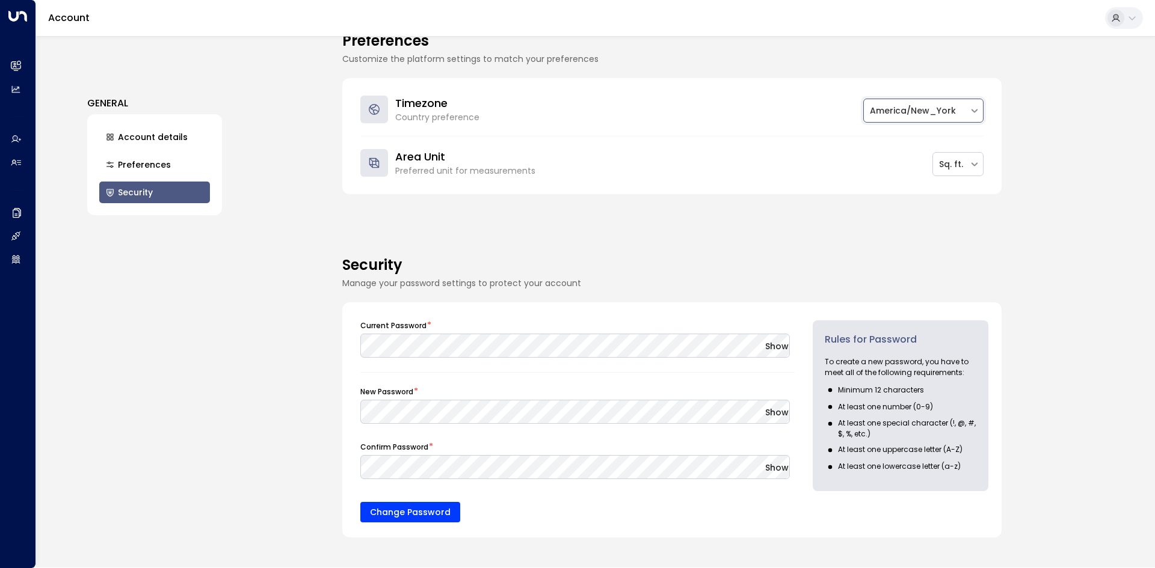
click at [160, 165] on button "Preferences" at bounding box center [154, 165] width 111 height 22
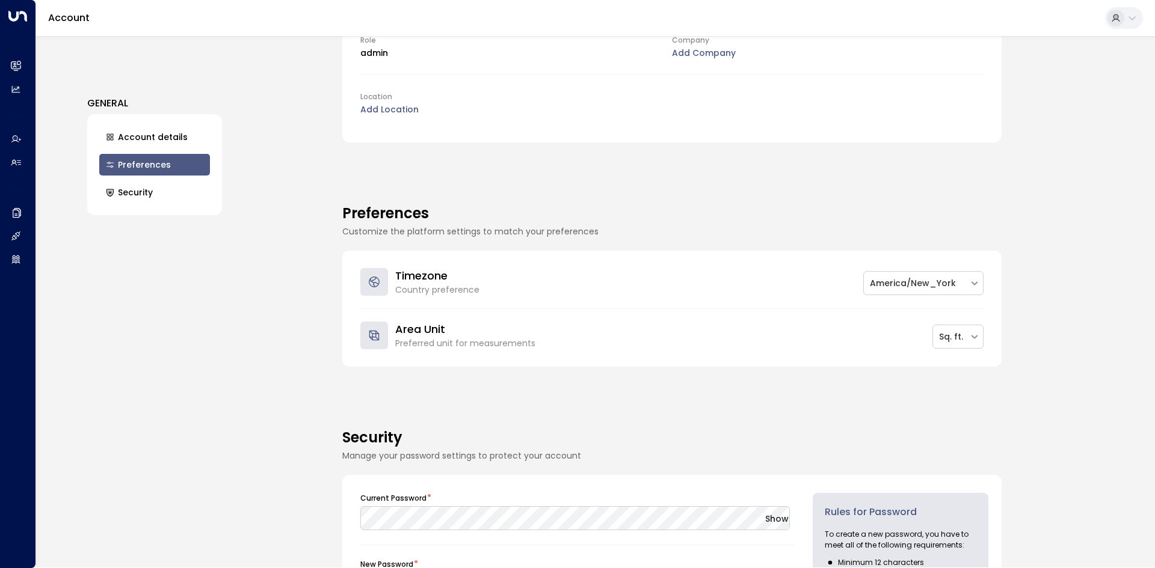
scroll to position [212, 0]
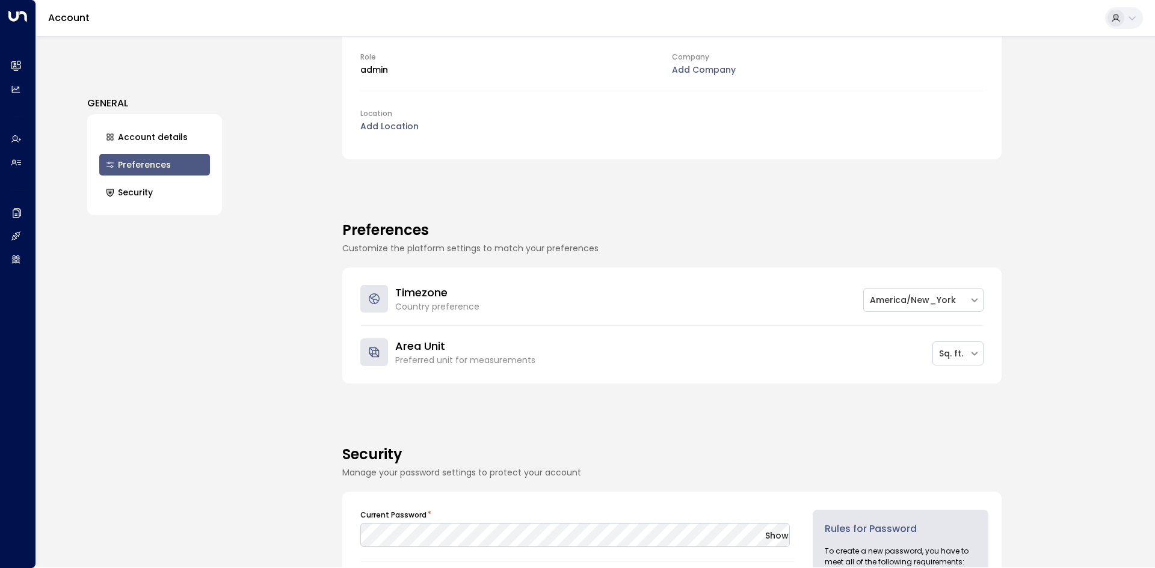
click at [421, 132] on p "Add Location" at bounding box center [516, 126] width 312 height 13
click at [206, 109] on h3 "GENERAL" at bounding box center [154, 103] width 135 height 14
click at [163, 135] on button "Account details" at bounding box center [154, 137] width 111 height 22
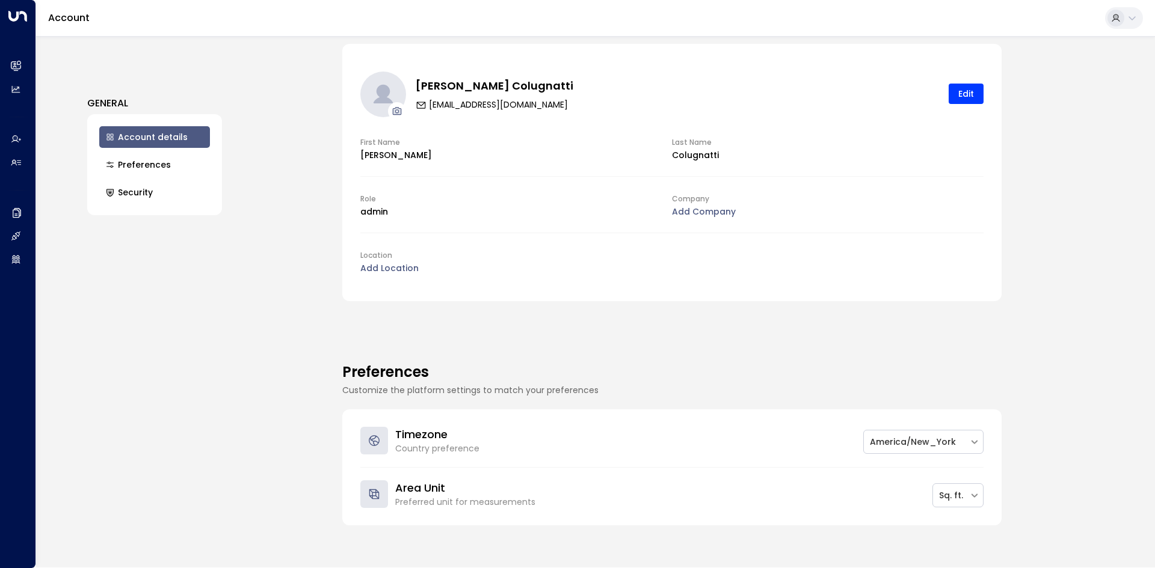
scroll to position [0, 0]
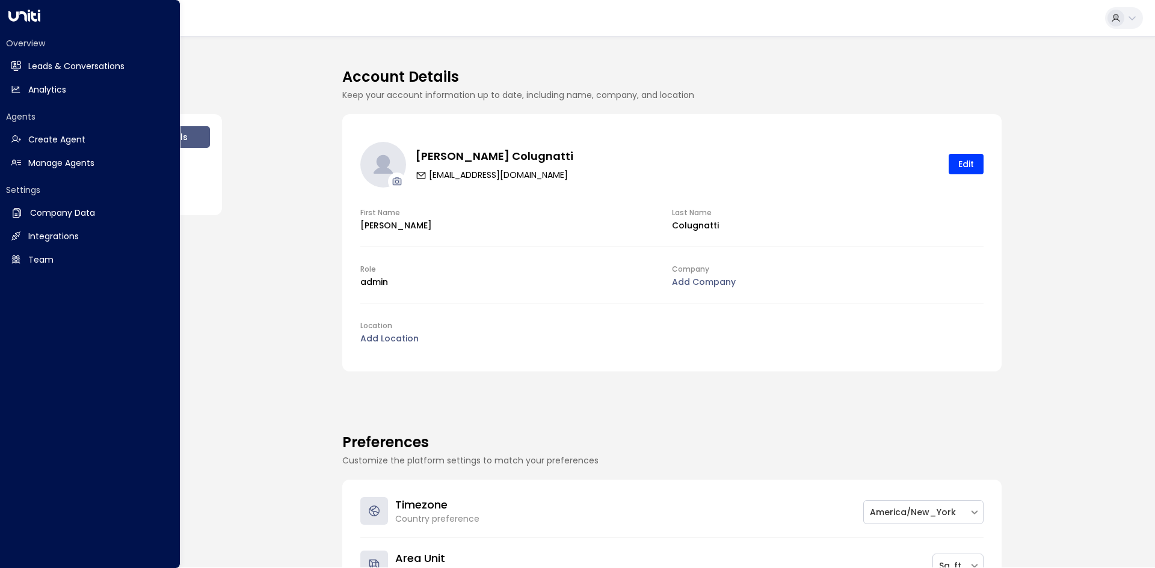
click at [39, 40] on h2 "Overview" at bounding box center [90, 43] width 168 height 12
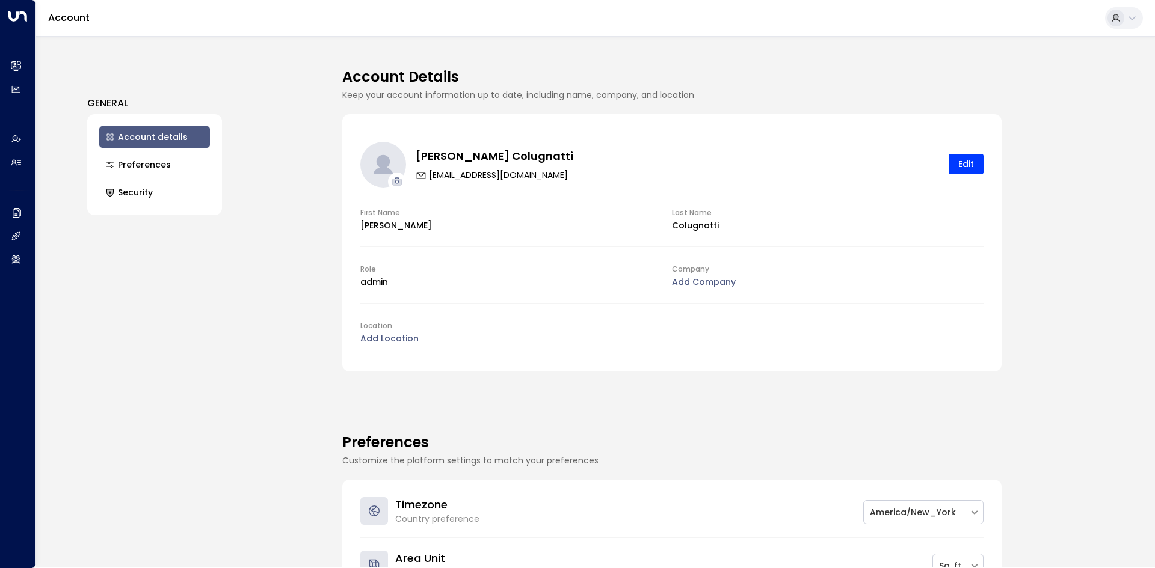
click at [769, 24] on div at bounding box center [1115, 18] width 17 height 17
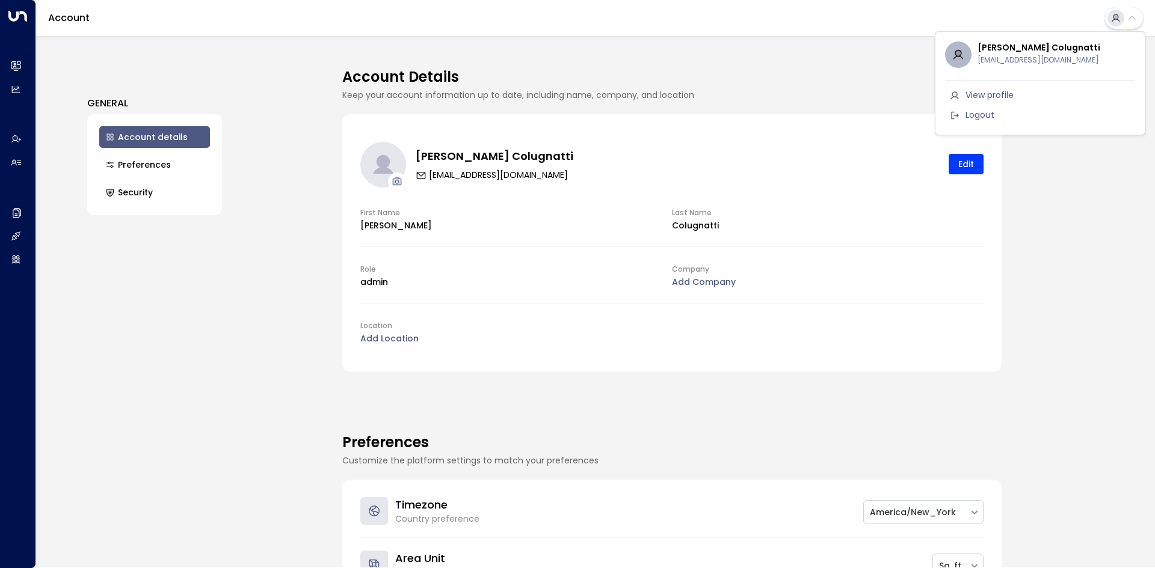
click at [23, 58] on div at bounding box center [577, 284] width 1155 height 568
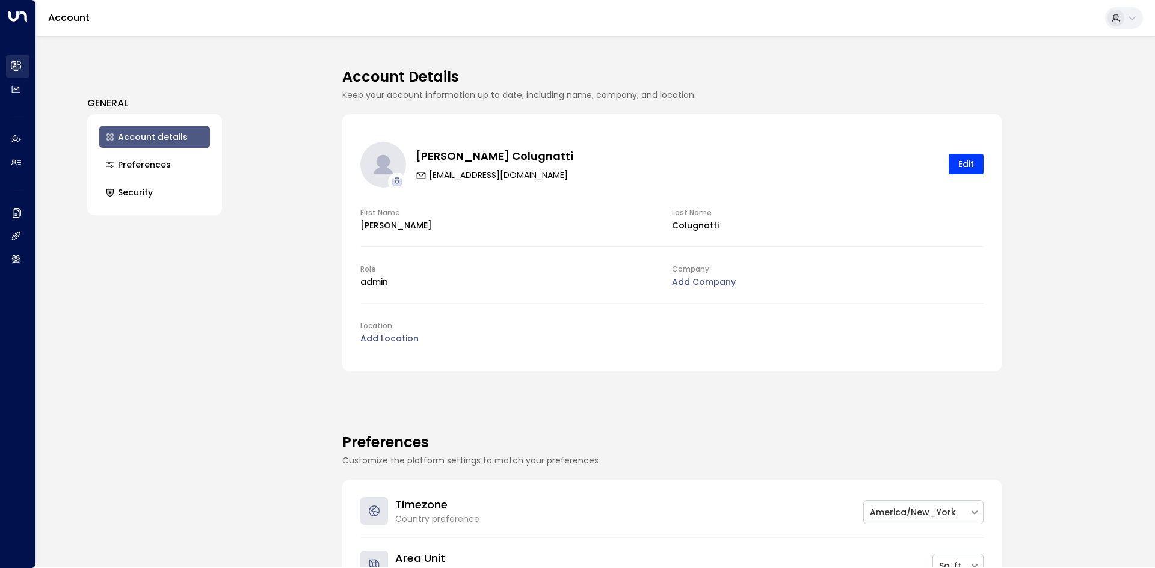
click at [9, 70] on div "[PERSON_NAME] [EMAIL_ADDRESS][DOMAIN_NAME] View profile Logout" at bounding box center [577, 284] width 1155 height 568
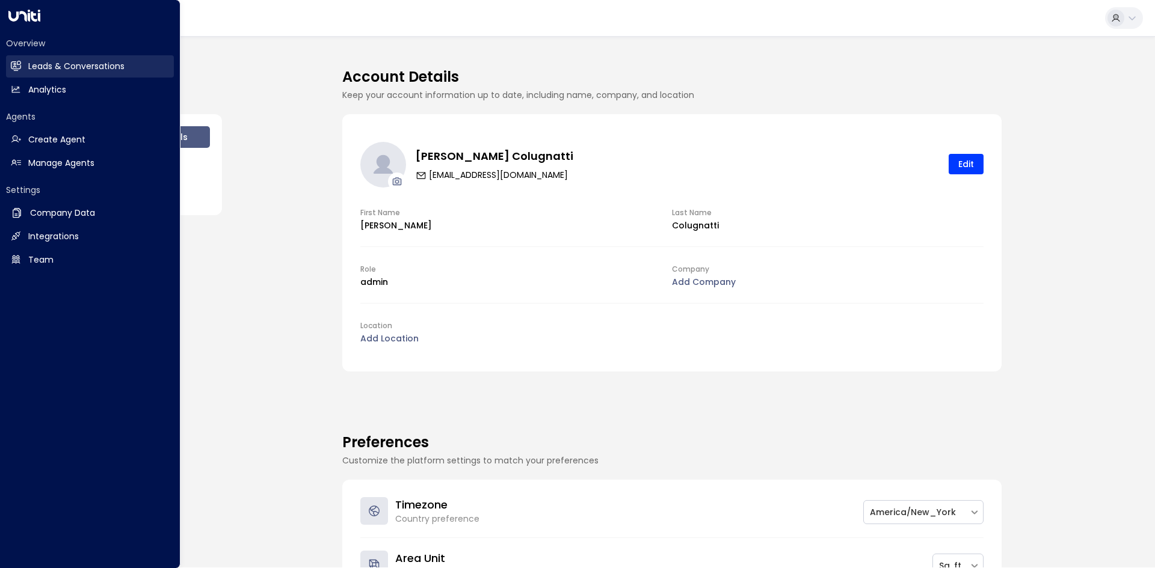
click at [17, 66] on icon at bounding box center [16, 65] width 10 height 7
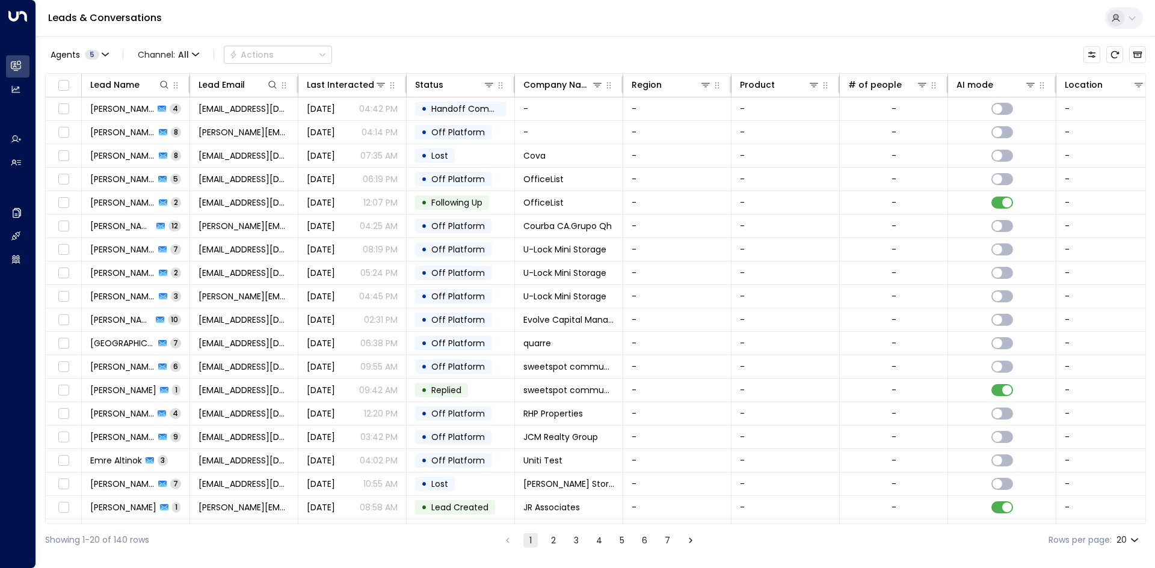
click at [769, 10] on div at bounding box center [1124, 18] width 38 height 22
click at [769, 19] on icon at bounding box center [1132, 18] width 10 height 10
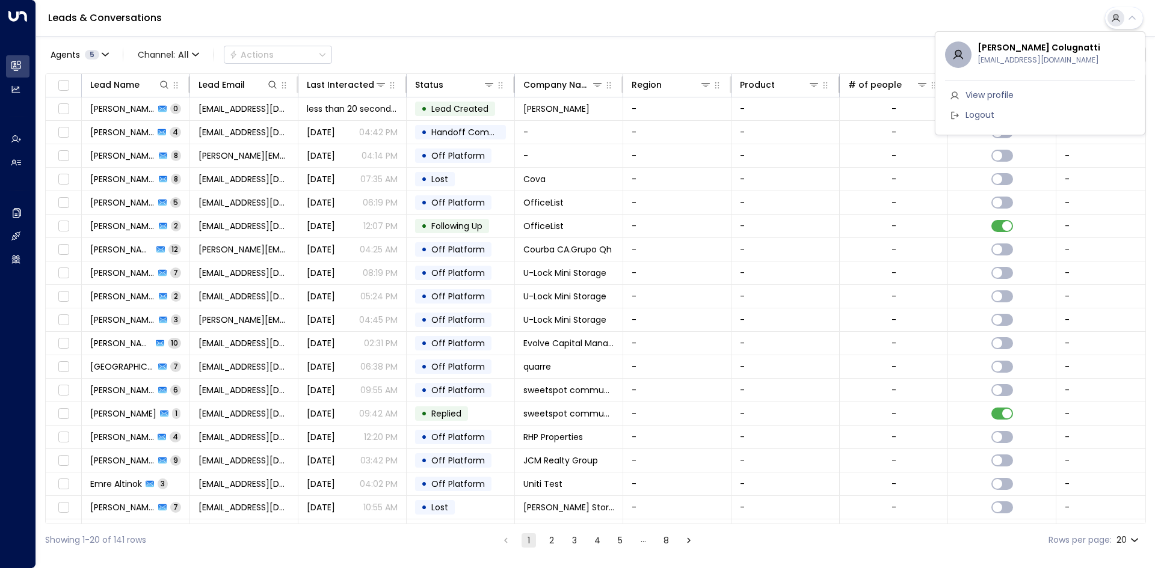
click at [769, 19] on div at bounding box center [577, 284] width 1155 height 568
click at [769, 27] on div "Leads & Conversations" at bounding box center [595, 18] width 1119 height 37
click at [769, 19] on icon at bounding box center [1131, 18] width 7 height 4
click at [769, 1] on div at bounding box center [577, 284] width 1155 height 568
click at [333, 48] on div "Agents 5 Channel: All Actions" at bounding box center [595, 54] width 1101 height 25
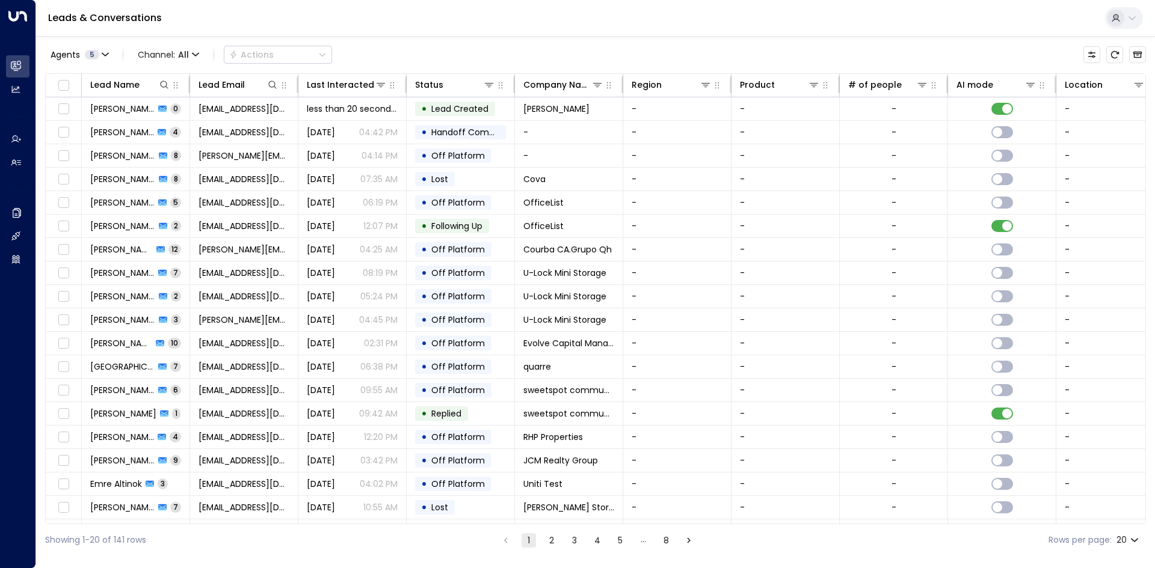
click at [331, 48] on div "Agents 5 Channel: All Actions" at bounding box center [595, 54] width 1101 height 25
click at [170, 55] on span "Channel: All" at bounding box center [168, 54] width 71 height 17
click at [103, 58] on div at bounding box center [577, 284] width 1155 height 568
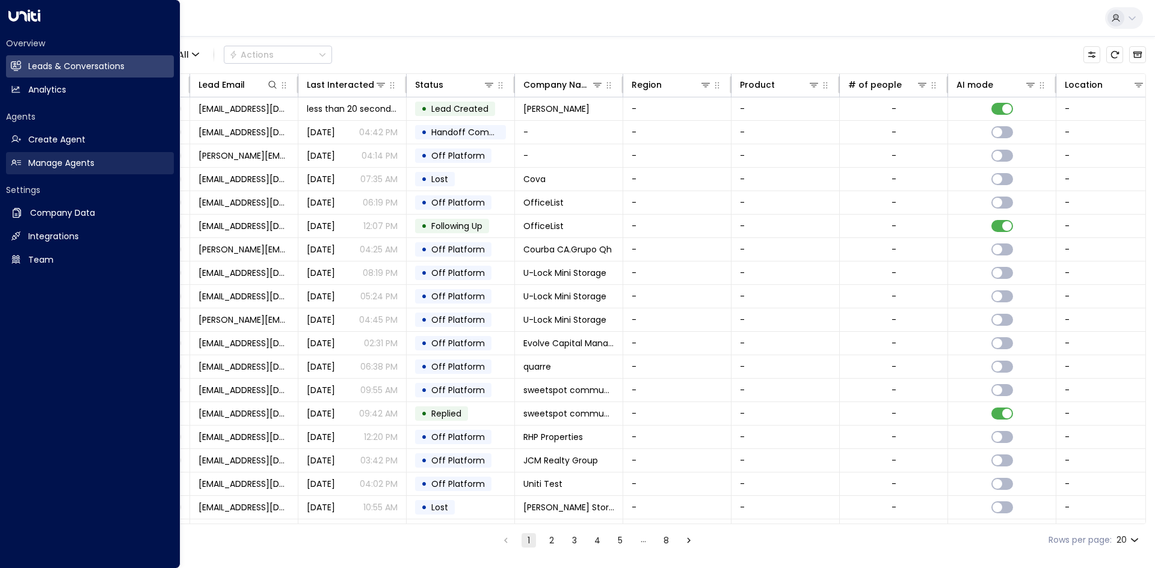
click at [38, 165] on h2 "Manage Agents" at bounding box center [61, 163] width 66 height 13
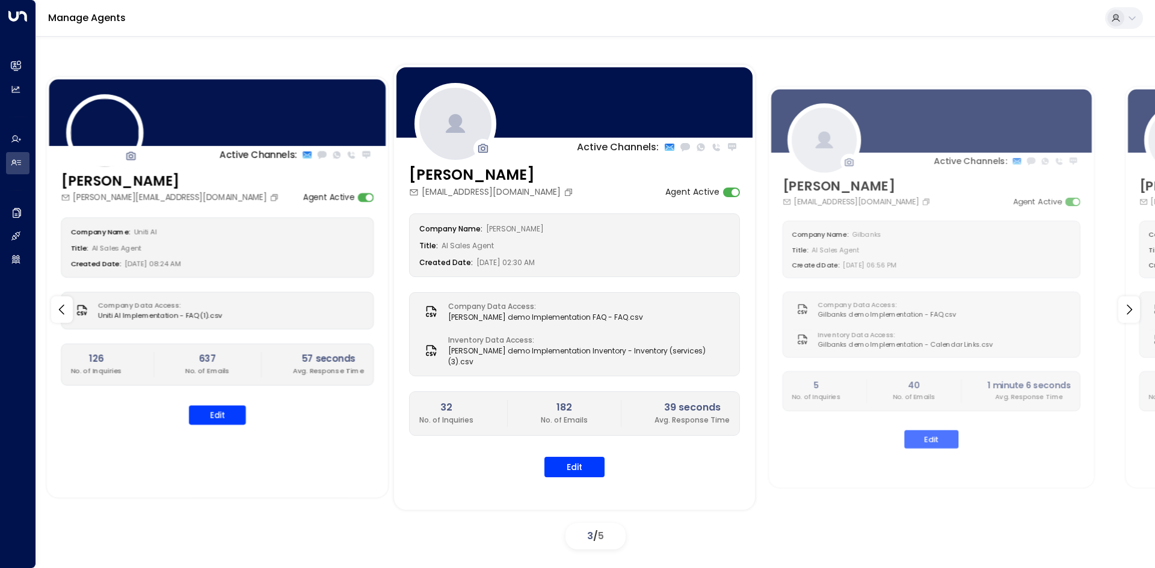
click at [221, 351] on div "Active Channels: Alfred [EMAIL_ADDRESS][DOMAIN_NAME] Agent Active Company Name:…" at bounding box center [216, 287] width 341 height 420
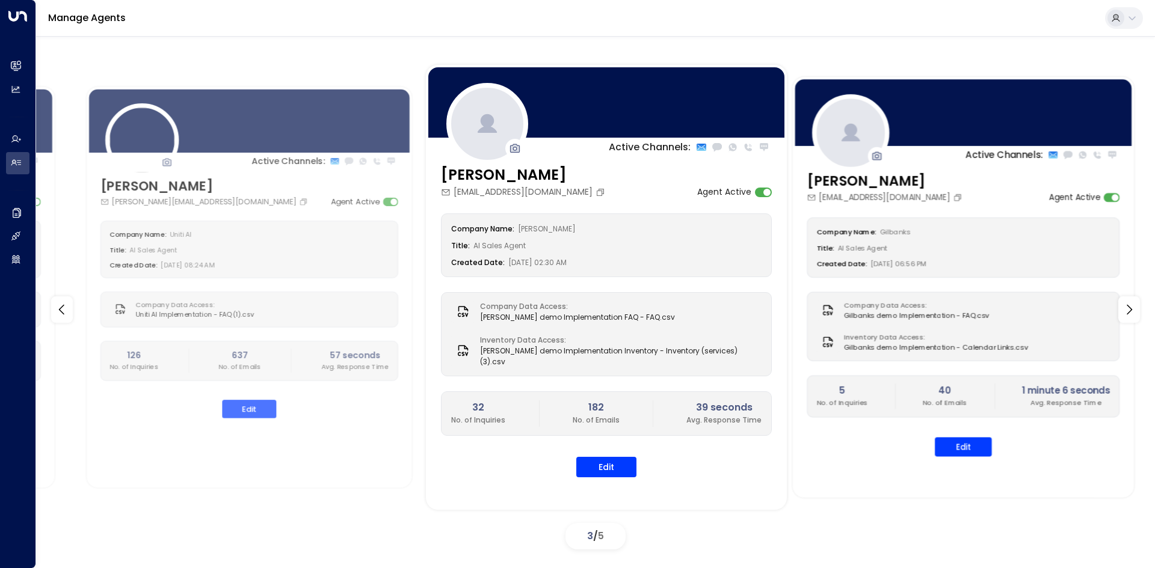
click at [769, 351] on div "Active Channels: [PERSON_NAME] [EMAIL_ADDRESS][DOMAIN_NAME] Agent Active Compan…" at bounding box center [963, 287] width 341 height 420
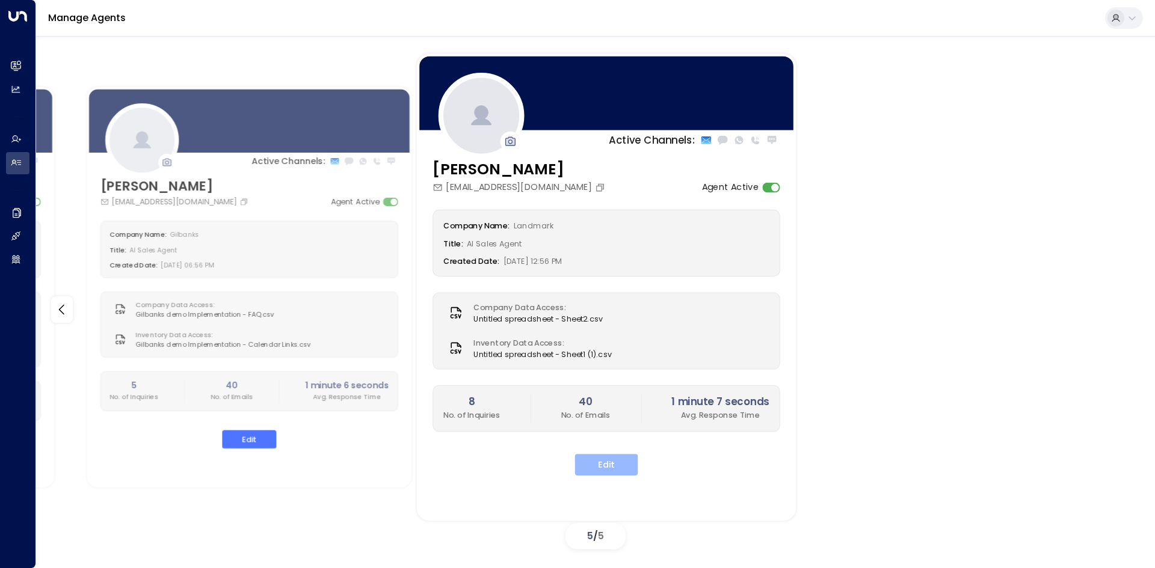
click at [607, 351] on button "Edit" at bounding box center [606, 465] width 63 height 22
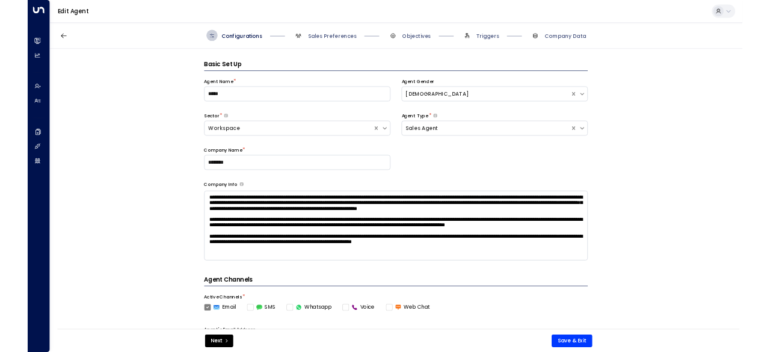
scroll to position [18, 0]
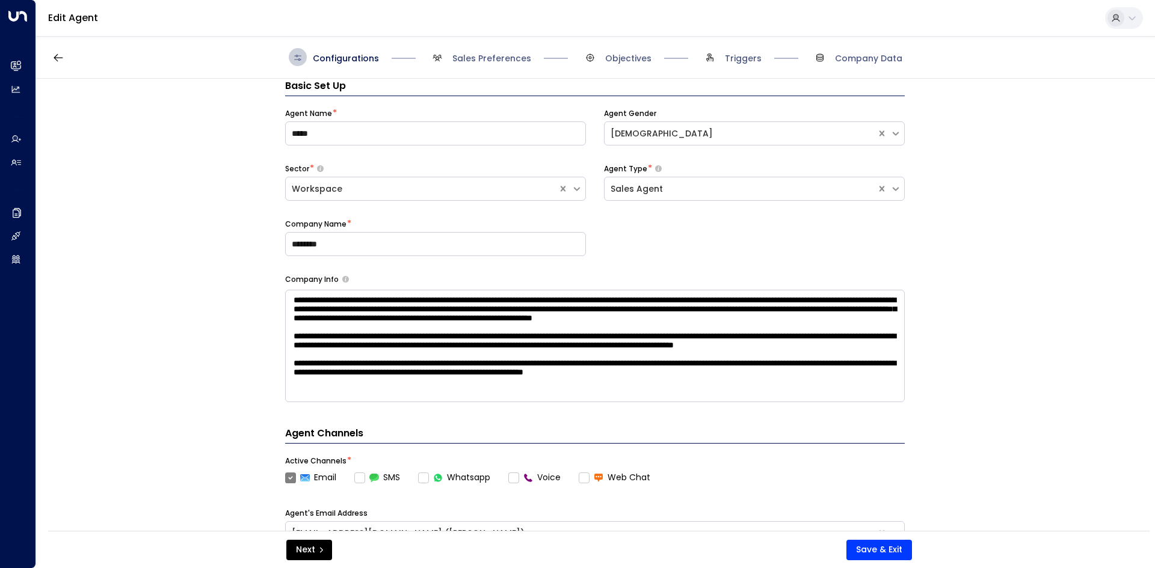
click at [769, 19] on div at bounding box center [1115, 18] width 17 height 17
click at [769, 19] on div at bounding box center [577, 284] width 1155 height 568
drag, startPoint x: 1116, startPoint y: 19, endPoint x: 1128, endPoint y: 19, distance: 12.0
click at [769, 19] on icon at bounding box center [1132, 18] width 10 height 10
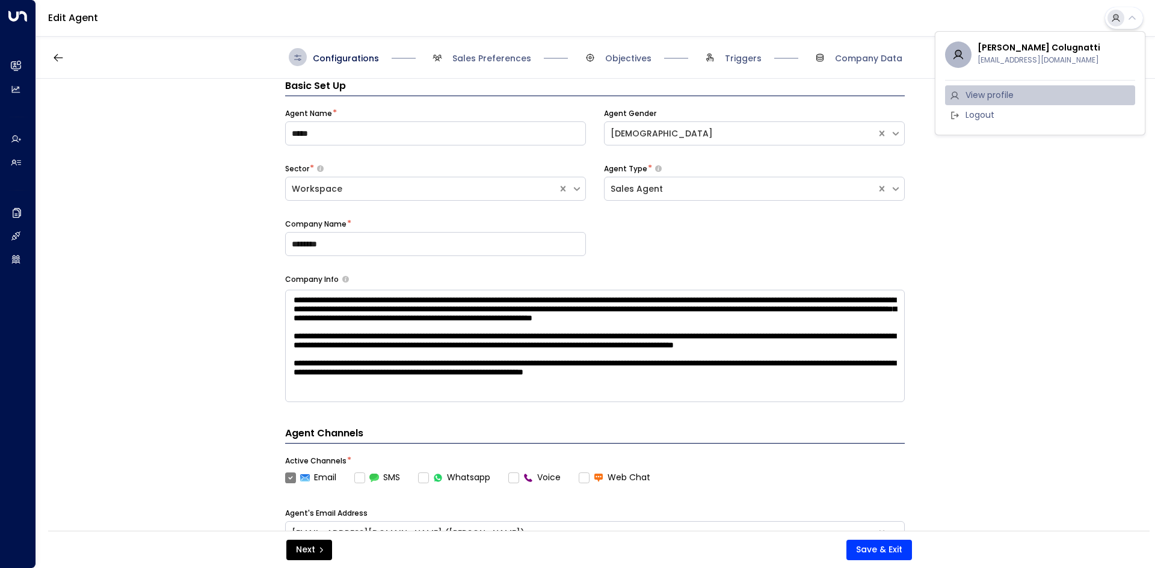
click at [769, 89] on li "View profile" at bounding box center [1040, 95] width 190 height 20
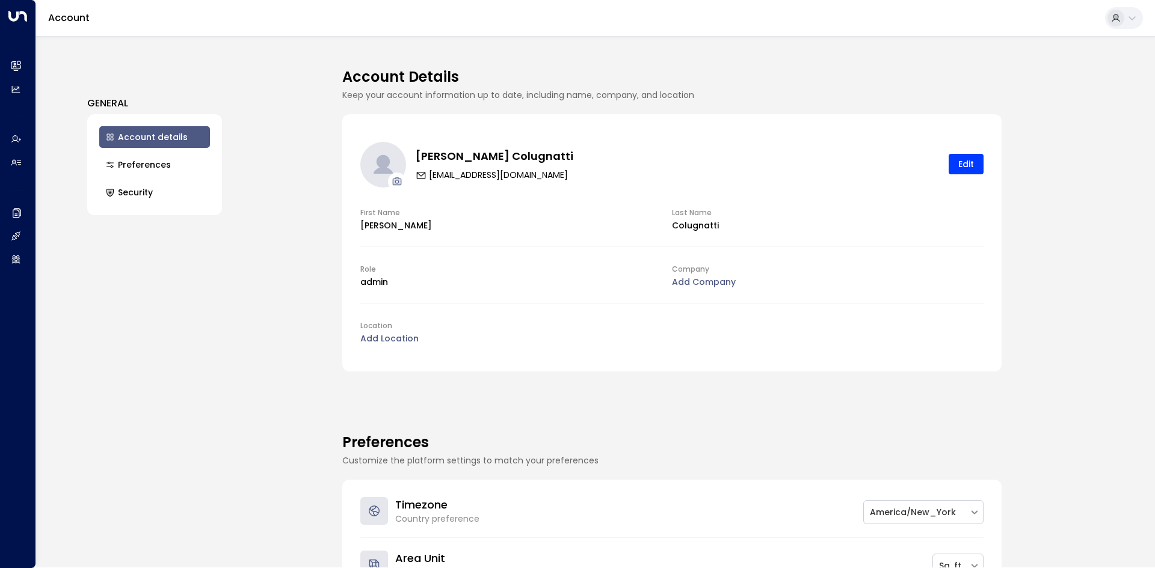
click at [769, 70] on h4 "Account Details" at bounding box center [671, 77] width 659 height 22
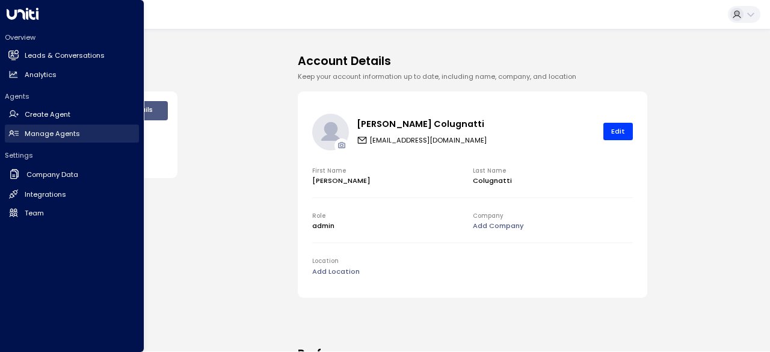
click at [68, 132] on h2 "Manage Agents" at bounding box center [52, 134] width 55 height 10
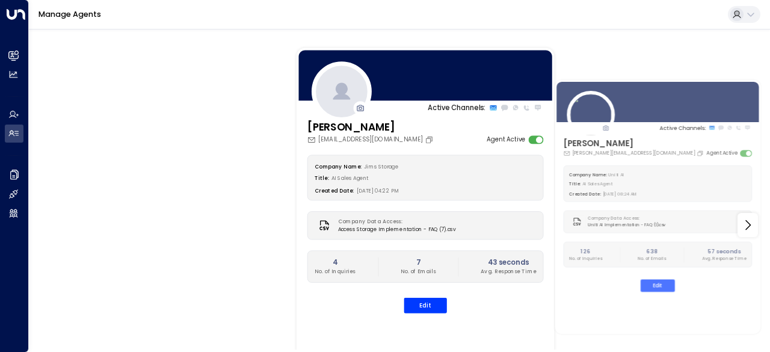
click at [433, 165] on div "Company Name: [PERSON_NAME] Storage" at bounding box center [425, 166] width 221 height 10
click at [385, 206] on div "Company Name: [PERSON_NAME] Storage Title: AI Sales Agent Created Date: [DATE] …" at bounding box center [425, 234] width 236 height 158
click at [363, 176] on div "Title: AI Sales Agent" at bounding box center [425, 178] width 221 height 10
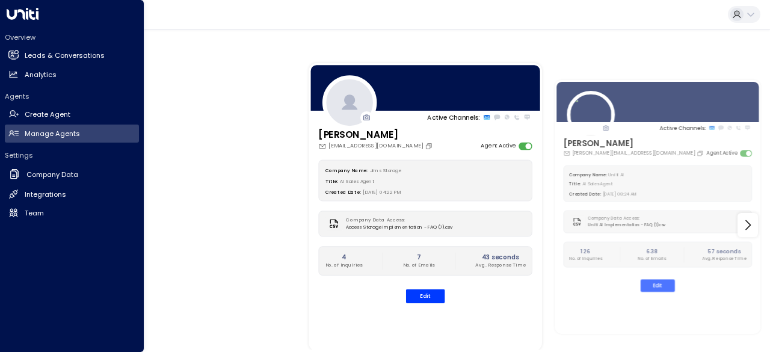
click at [25, 11] on icon at bounding box center [23, 14] width 32 height 12
click at [42, 204] on link "Team Team" at bounding box center [72, 213] width 134 height 18
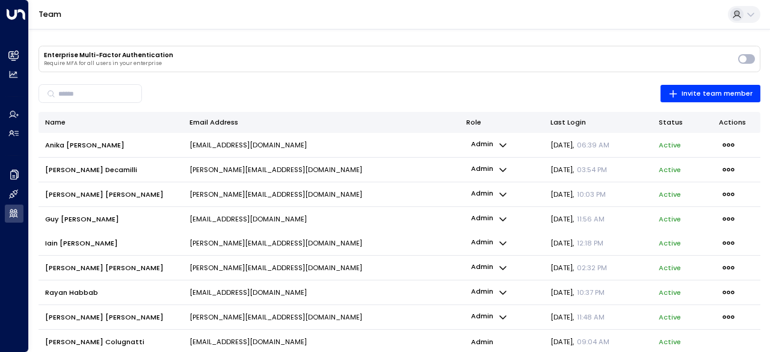
click at [754, 19] on button at bounding box center [744, 14] width 32 height 17
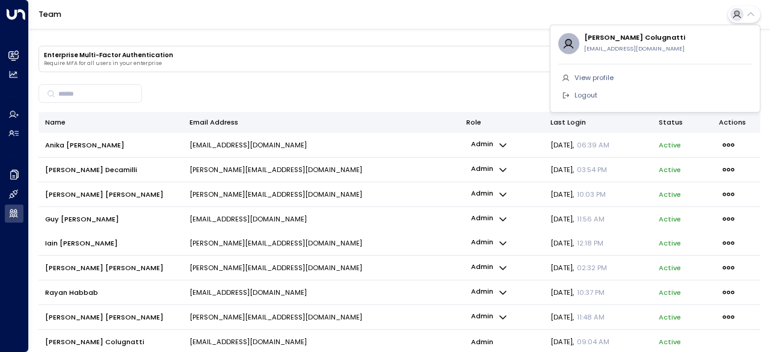
click at [386, 60] on div at bounding box center [385, 176] width 770 height 352
